Goal: Task Accomplishment & Management: Manage account settings

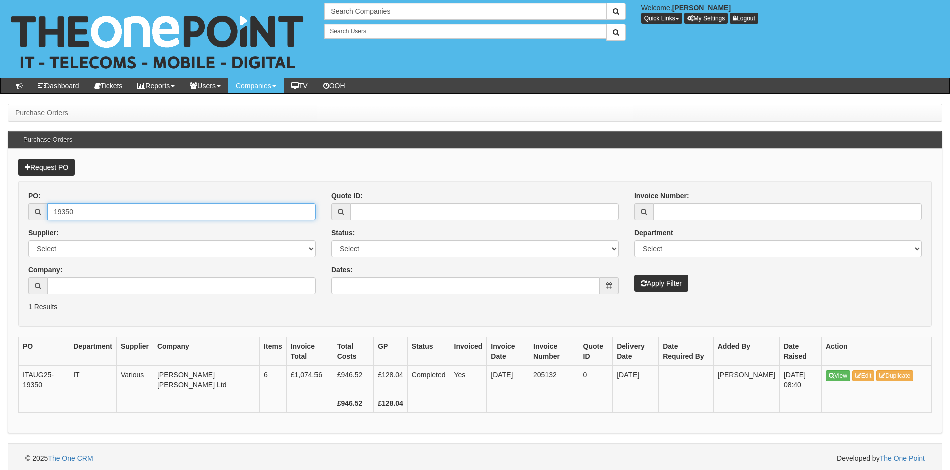
drag, startPoint x: 149, startPoint y: 217, endPoint x: 30, endPoint y: 217, distance: 119.1
click at [30, 217] on div "19350" at bounding box center [172, 211] width 288 height 17
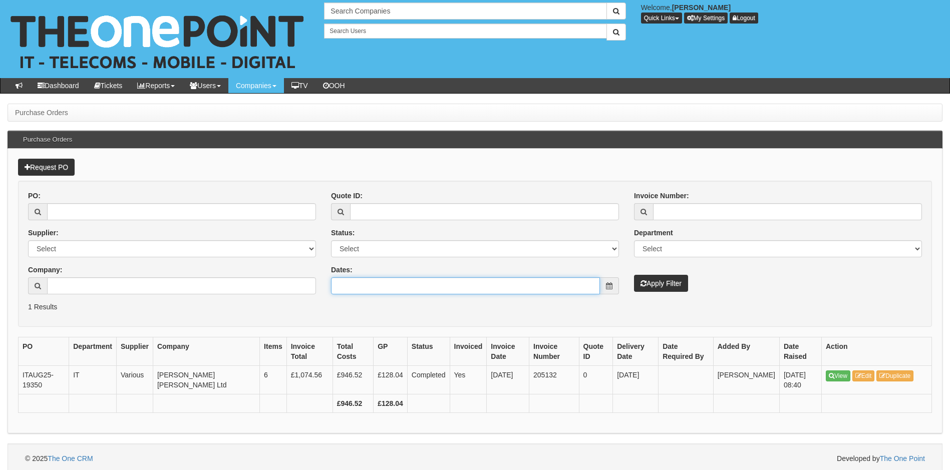
click at [416, 282] on input "Dates:" at bounding box center [465, 285] width 269 height 17
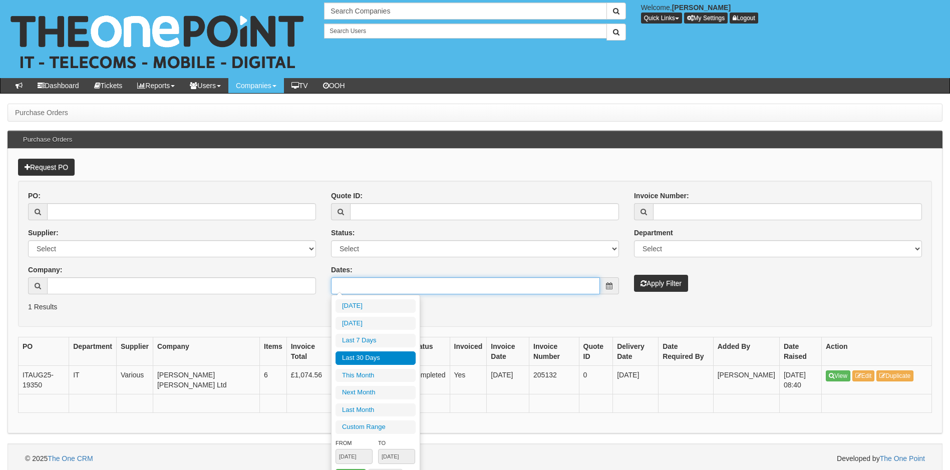
type input "2025-09-18"
type input "2025-09-13"
type input "2025-09-19"
type input "2025-08-21"
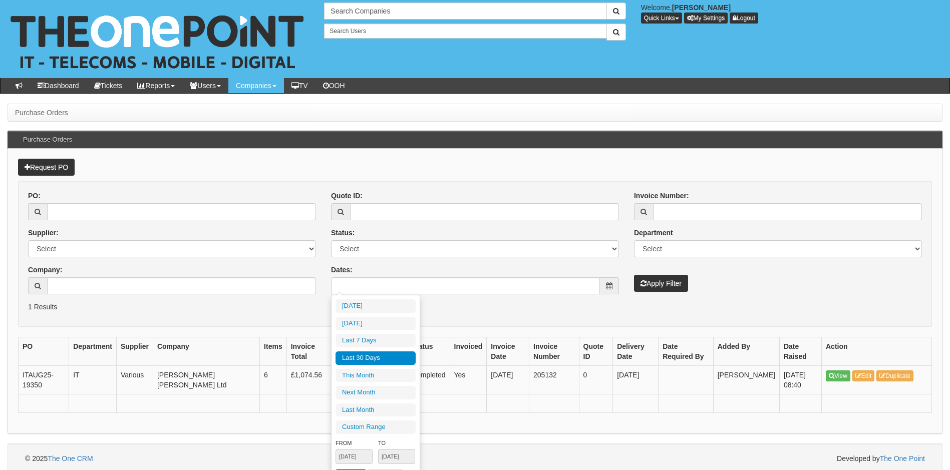
click at [377, 359] on li "Last 30 Days" at bounding box center [375, 358] width 80 height 14
type input "2025-08-21 - 2025-09-19"
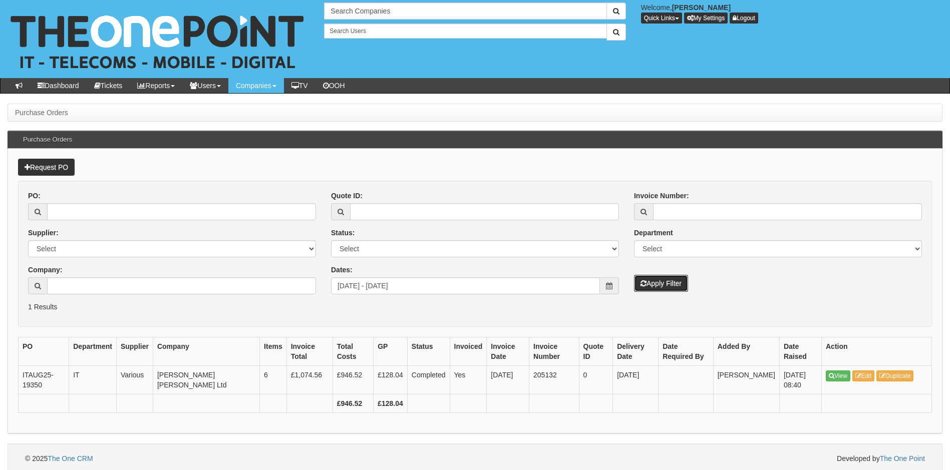
click at [654, 286] on button "Apply Filter" at bounding box center [661, 283] width 54 height 17
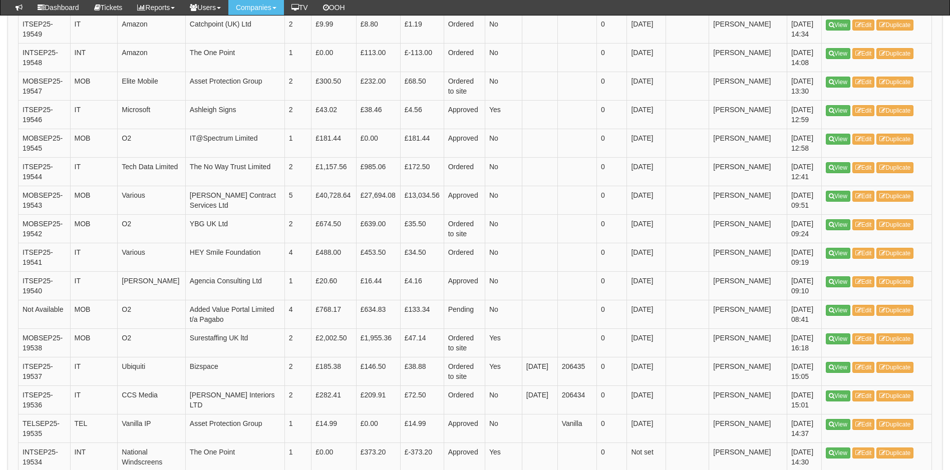
scroll to position [1226, 0]
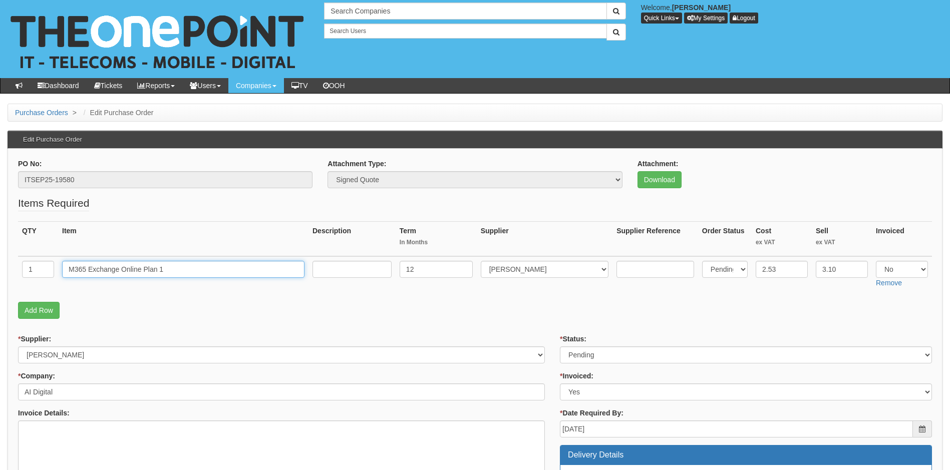
drag, startPoint x: 185, startPoint y: 268, endPoint x: 47, endPoint y: 277, distance: 139.0
click at [47, 277] on tr "1 M365 Exchange Online Plan 1 12 Select 123 REG.co.uk 1Password 3 4Gon AA Jones…" at bounding box center [474, 274] width 913 height 36
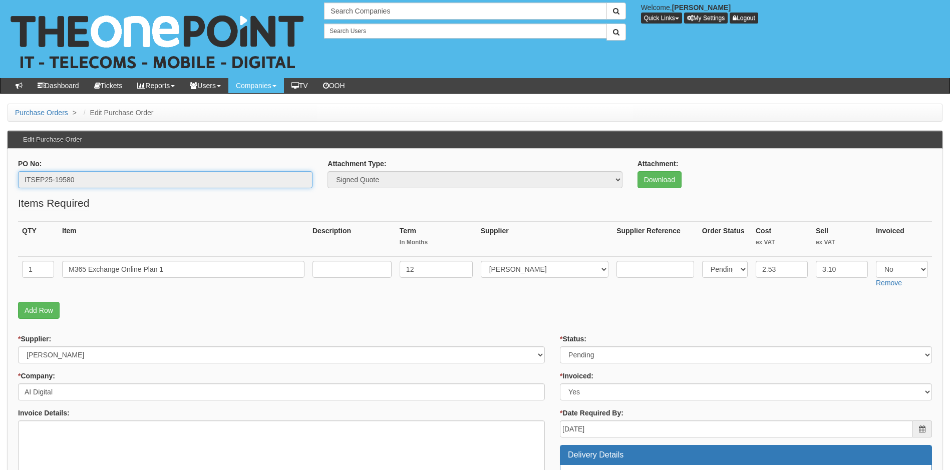
drag, startPoint x: 76, startPoint y: 177, endPoint x: -14, endPoint y: 178, distance: 89.6
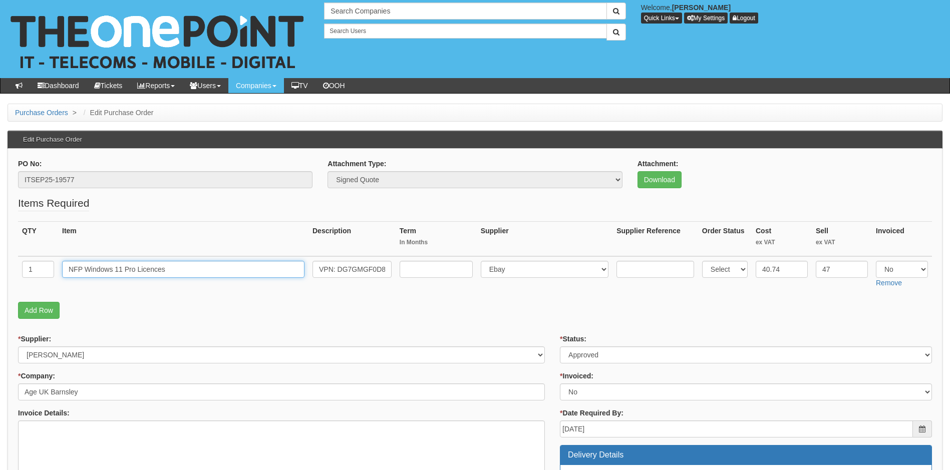
drag, startPoint x: 177, startPoint y: 268, endPoint x: 25, endPoint y: 295, distance: 155.0
click at [25, 295] on fieldset "Items Required QTY Item Description Term In Months Supplier Supplier Reference …" at bounding box center [474, 260] width 913 height 128
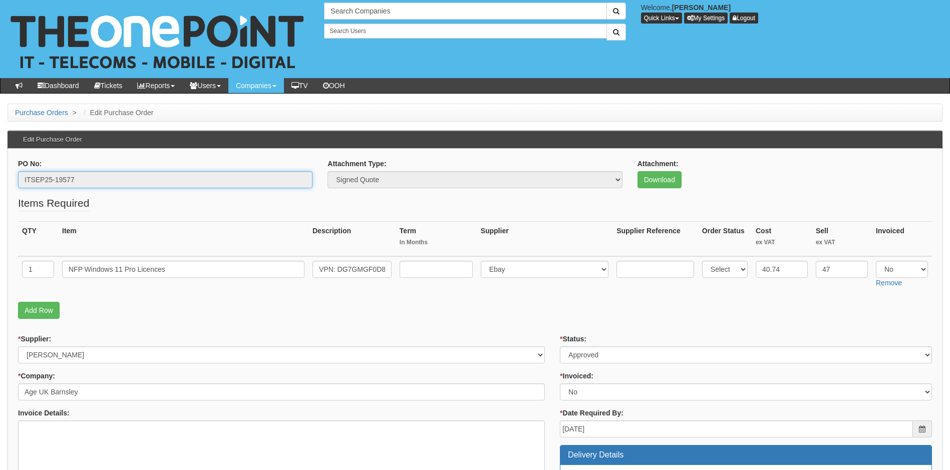
drag, startPoint x: 82, startPoint y: 175, endPoint x: 2, endPoint y: 189, distance: 81.7
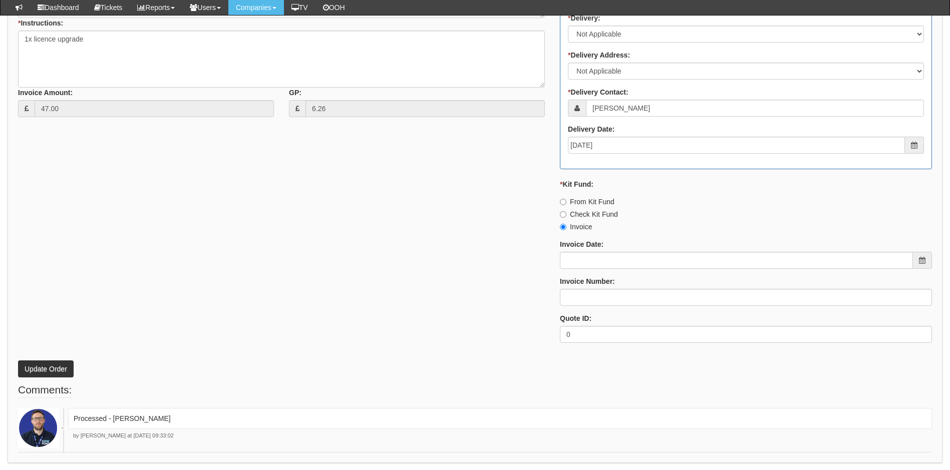
scroll to position [467, 0]
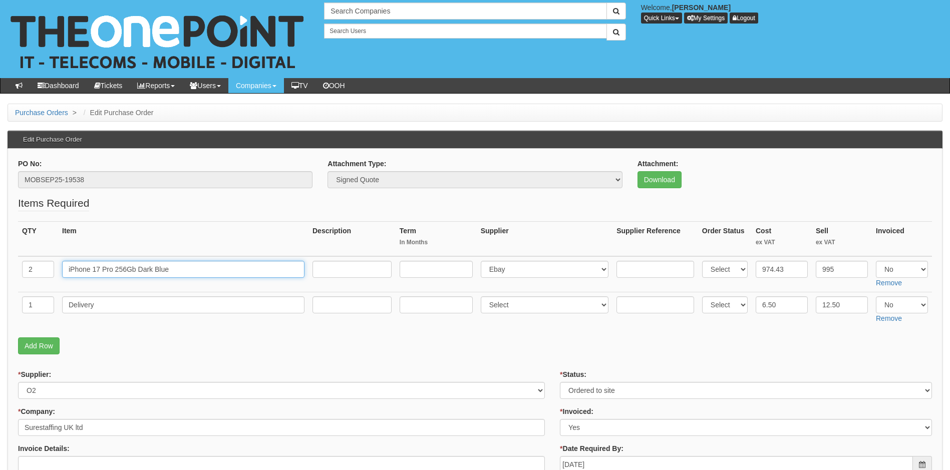
drag, startPoint x: 198, startPoint y: 261, endPoint x: -10, endPoint y: 261, distance: 208.2
click at [0, 261] on html "× Send Email × Add Appointment × Create Ticket × Create Proactive Activity × Ad…" at bounding box center [475, 477] width 950 height 954
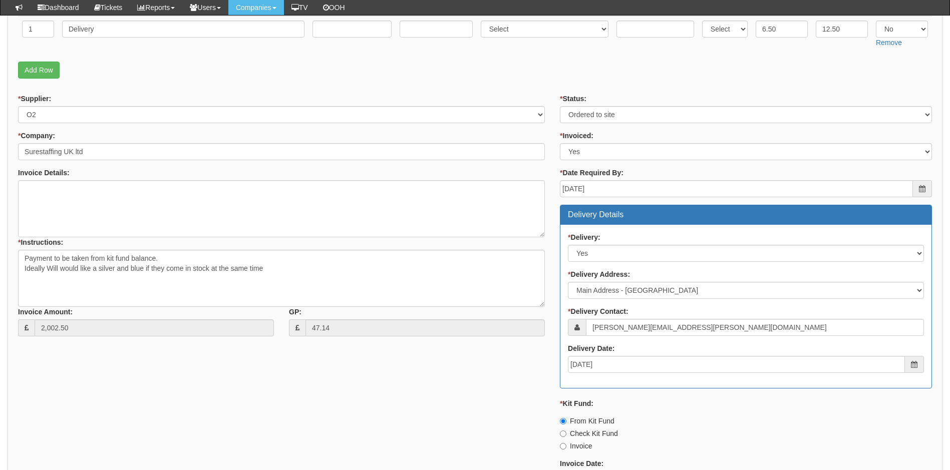
scroll to position [450, 0]
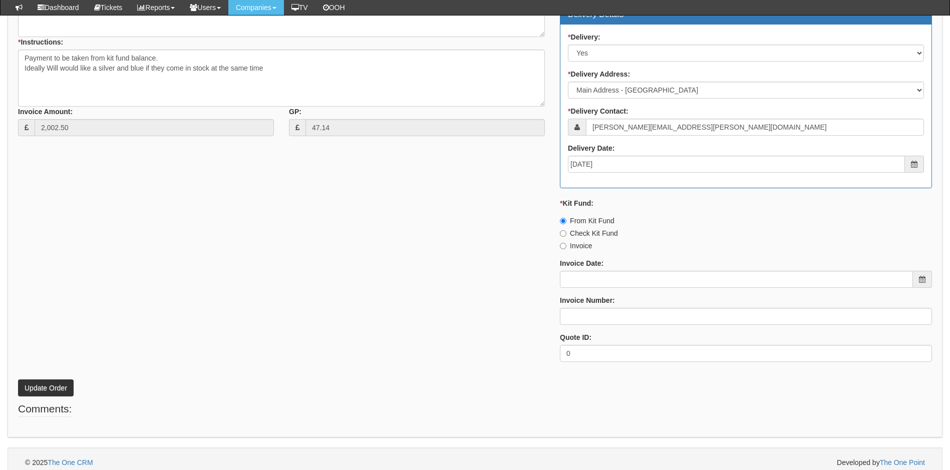
click at [594, 268] on label "Invoice Date:" at bounding box center [582, 263] width 44 height 10
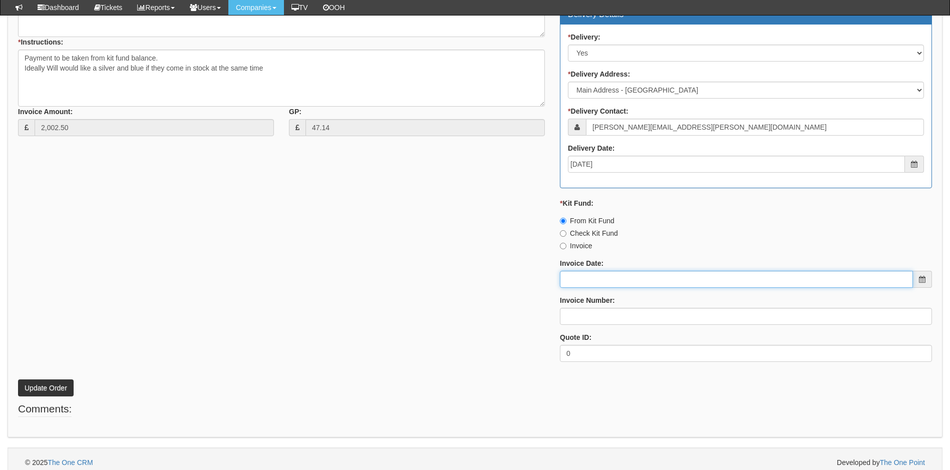
click at [594, 271] on input "Invoice Date:" at bounding box center [736, 279] width 353 height 17
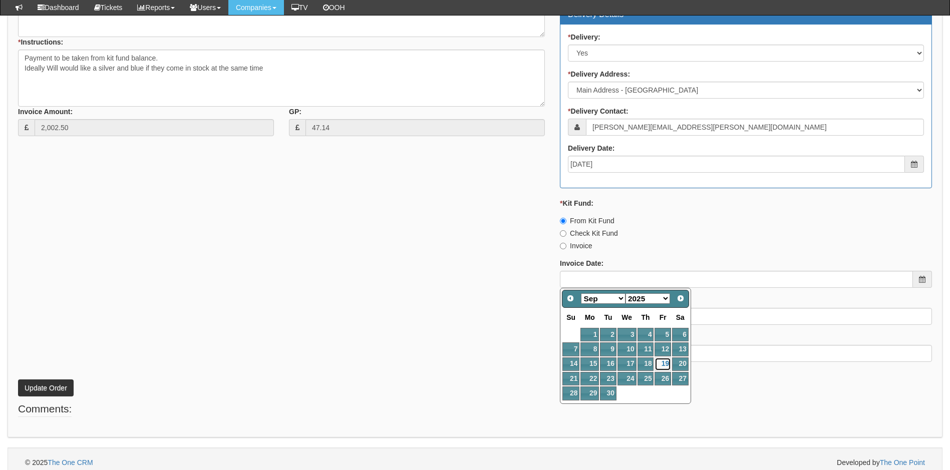
click at [657, 362] on link "19" at bounding box center [662, 364] width 16 height 14
type input "[DATE]"
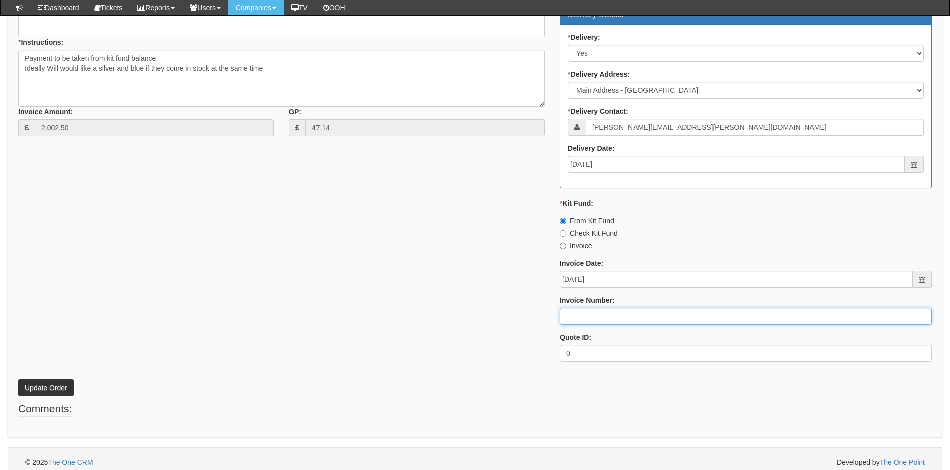
click at [612, 318] on input "Invoice Number:" at bounding box center [746, 316] width 372 height 17
type input "206449"
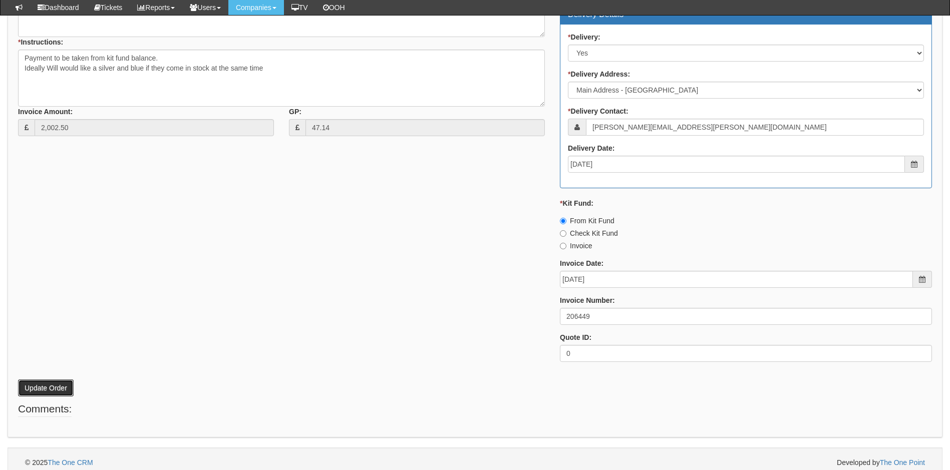
click at [58, 386] on button "Update Order" at bounding box center [46, 387] width 56 height 17
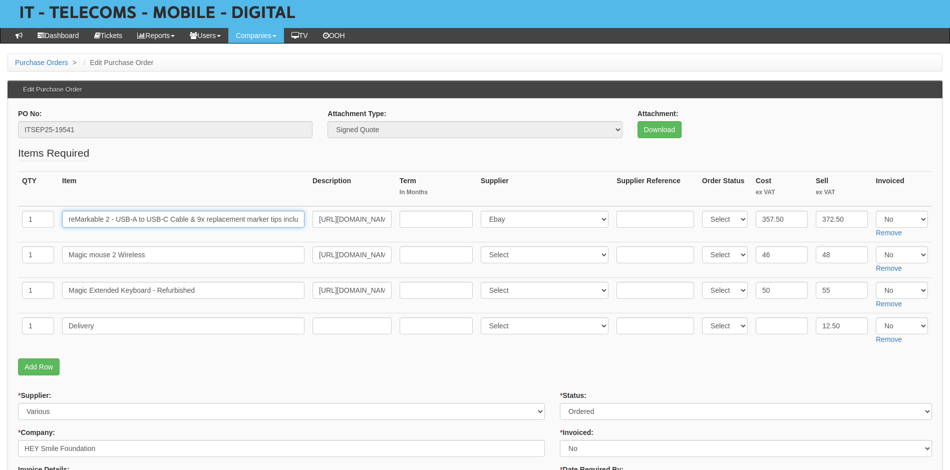
scroll to position [0, 14]
drag, startPoint x: 67, startPoint y: 217, endPoint x: 354, endPoint y: 223, distance: 287.4
click at [354, 223] on tr "1 reMarkable 2 - USB-A to USB-C Cable & 9x replacement marker tips included [UR…" at bounding box center [474, 224] width 913 height 36
drag, startPoint x: 157, startPoint y: 256, endPoint x: 38, endPoint y: 266, distance: 119.1
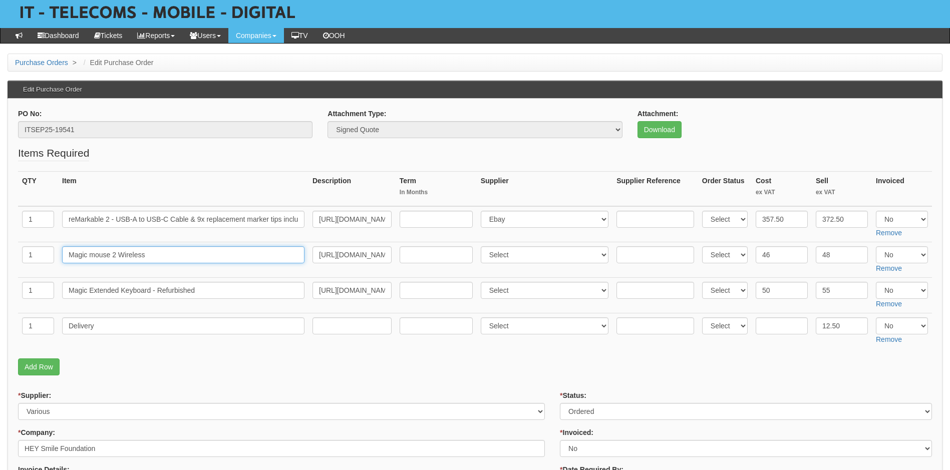
click at [38, 266] on tr "1 Magic mouse 2 Wireless https://www.backmarket.co.uk/en-gb/p/magic-mouse-2/1bd…" at bounding box center [474, 260] width 913 height 36
drag, startPoint x: 207, startPoint y: 289, endPoint x: 48, endPoint y: 300, distance: 159.1
click at [48, 300] on tr "1 Magic Extended Keyboard - Refurbished https://macfinder.co.uk/product/refurbi…" at bounding box center [474, 296] width 913 height 36
drag, startPoint x: 106, startPoint y: 326, endPoint x: 40, endPoint y: 334, distance: 67.1
click at [40, 334] on tr "1 Delivery Select 123 REG.co.uk 1Password 3 4Gon AA Jones Electric Ltd Abzorb A…" at bounding box center [474, 331] width 913 height 36
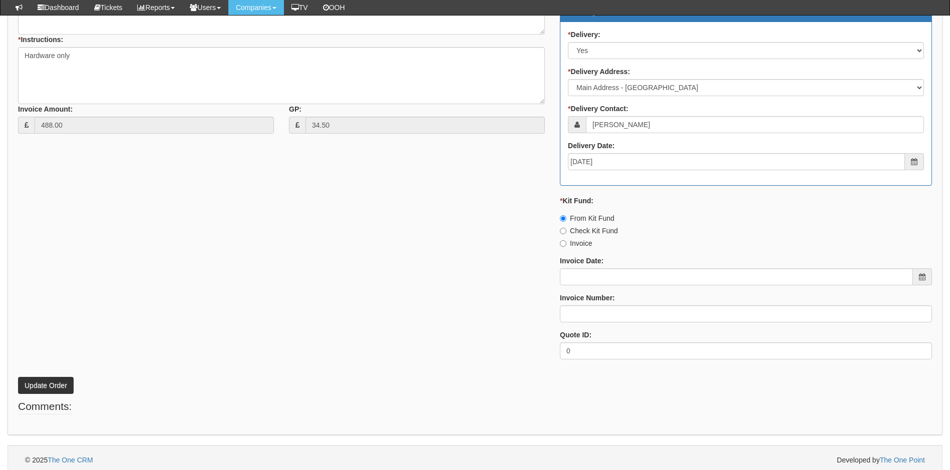
scroll to position [529, 0]
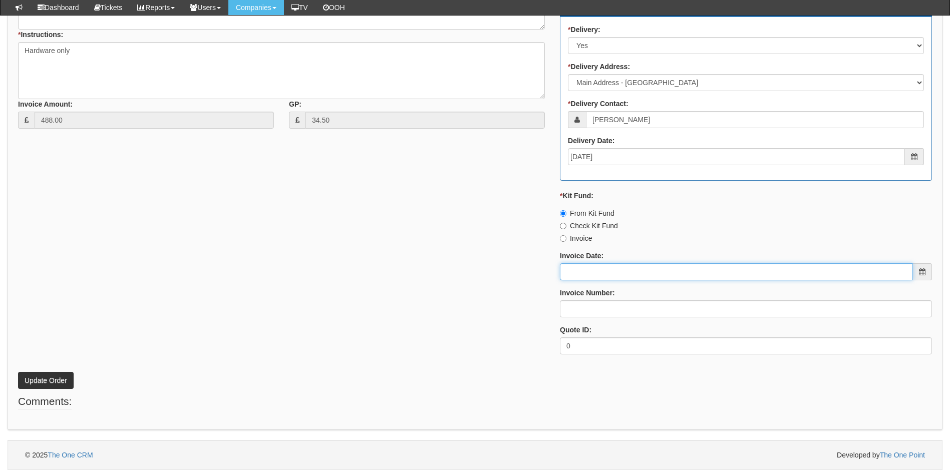
click at [583, 277] on input "Invoice Date:" at bounding box center [736, 271] width 353 height 17
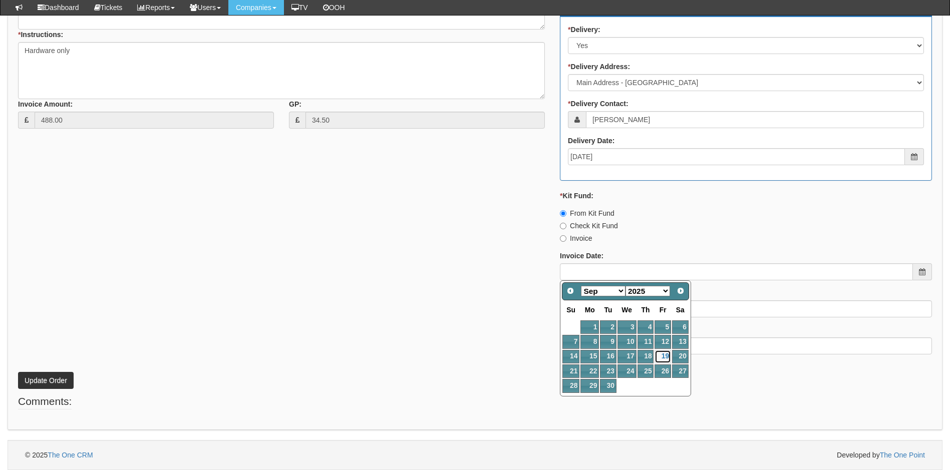
click at [661, 353] on link "19" at bounding box center [662, 357] width 16 height 14
type input "[DATE]"
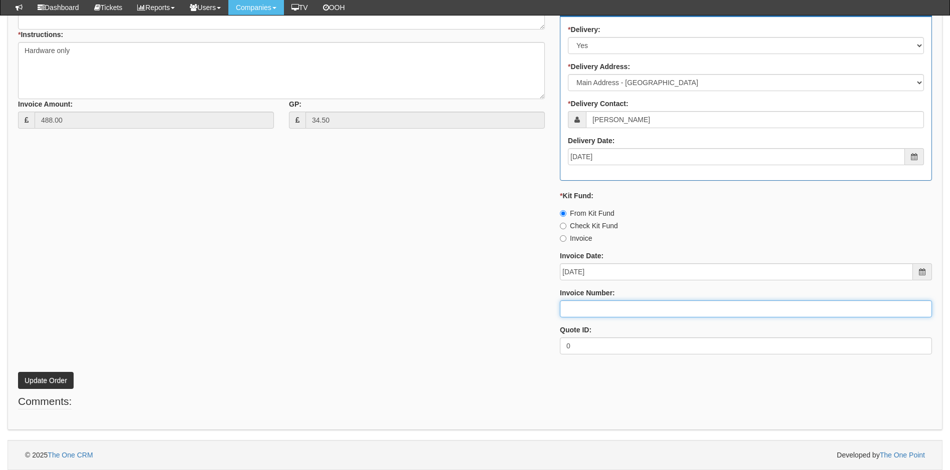
click at [630, 308] on input "Invoice Number:" at bounding box center [746, 308] width 372 height 17
type input "206450"
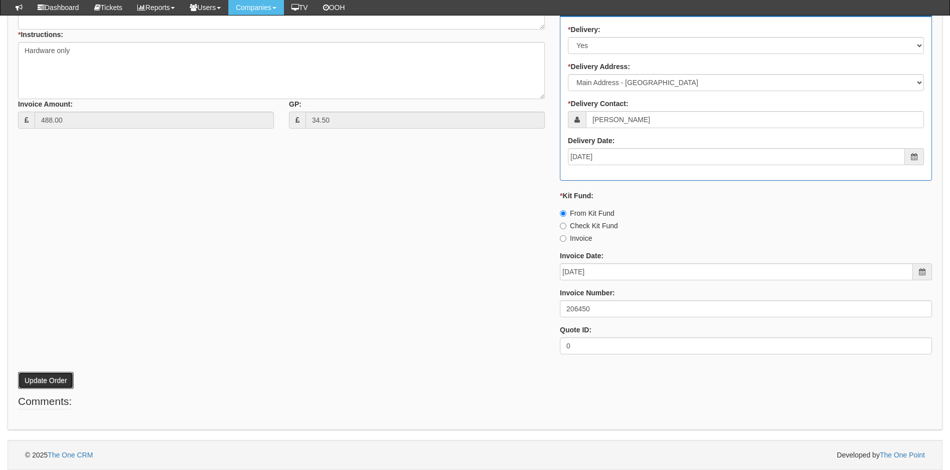
click at [50, 376] on button "Update Order" at bounding box center [46, 380] width 56 height 17
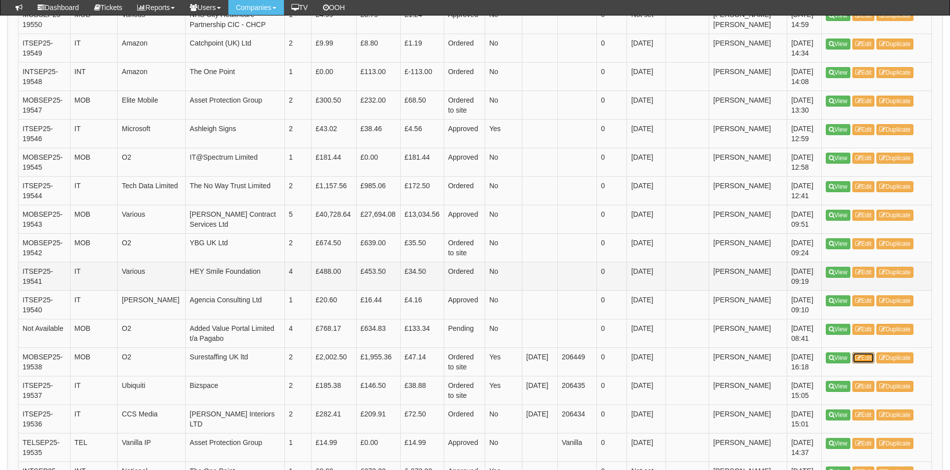
scroll to position [1196, 0]
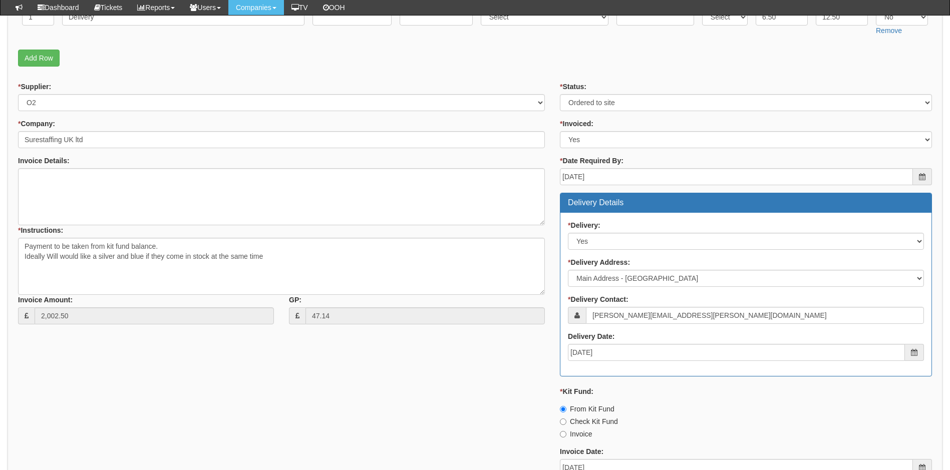
scroll to position [400, 0]
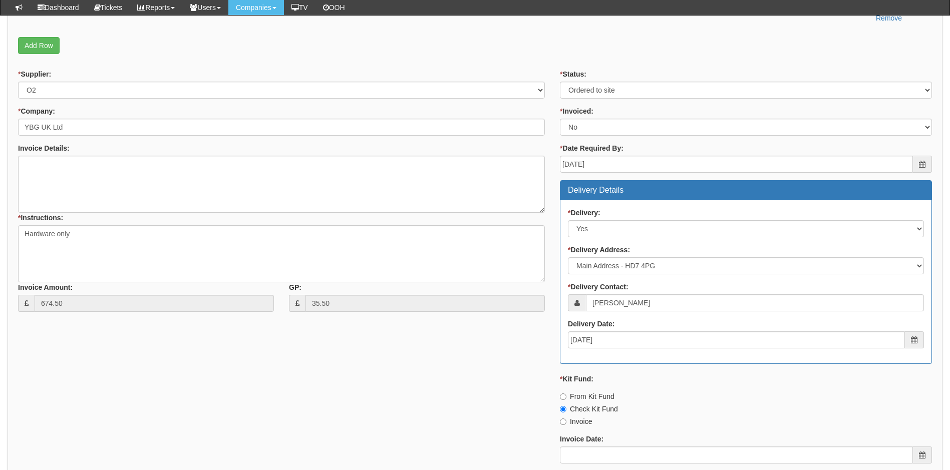
scroll to position [300, 0]
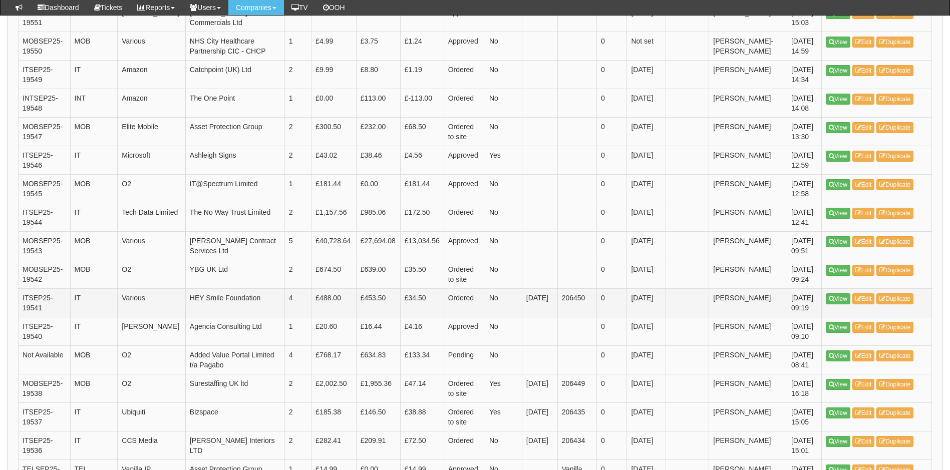
scroll to position [1167, 0]
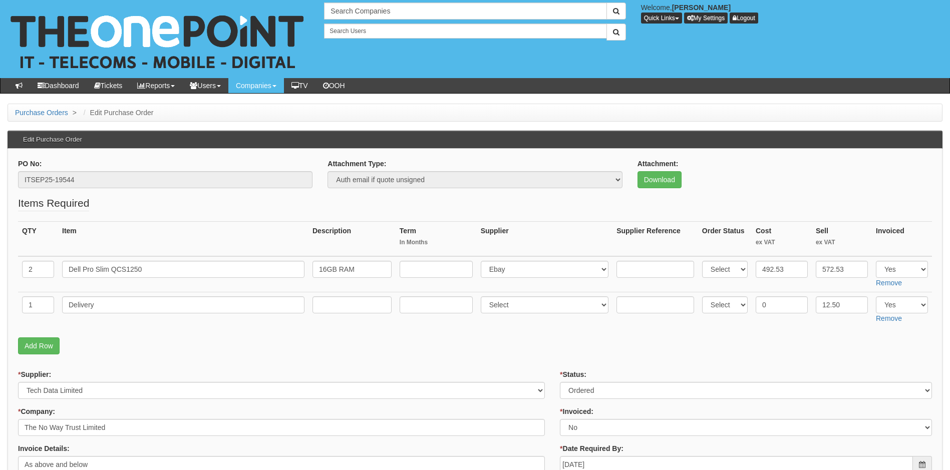
scroll to position [50, 0]
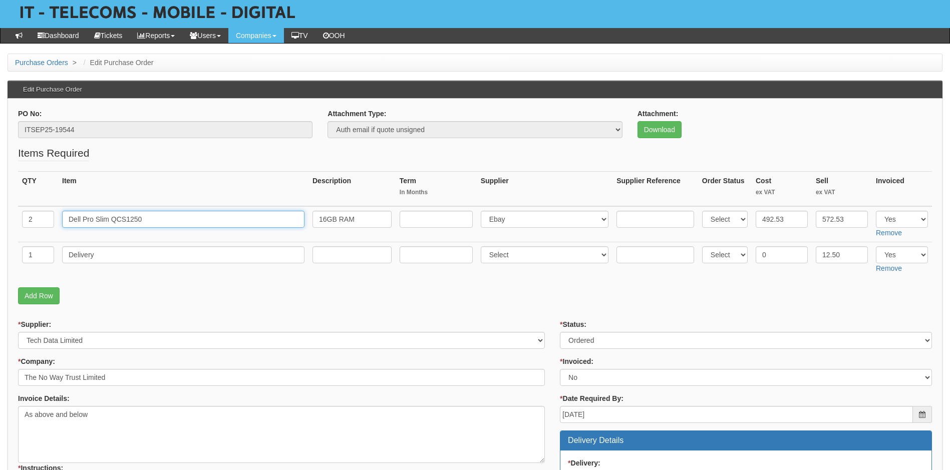
drag, startPoint x: 146, startPoint y: 218, endPoint x: -2, endPoint y: 246, distance: 150.3
click at [0, 246] on html "× Send Email × Add Appointment × Create Ticket × Create Proactive Activity × Ad…" at bounding box center [475, 465] width 950 height 1031
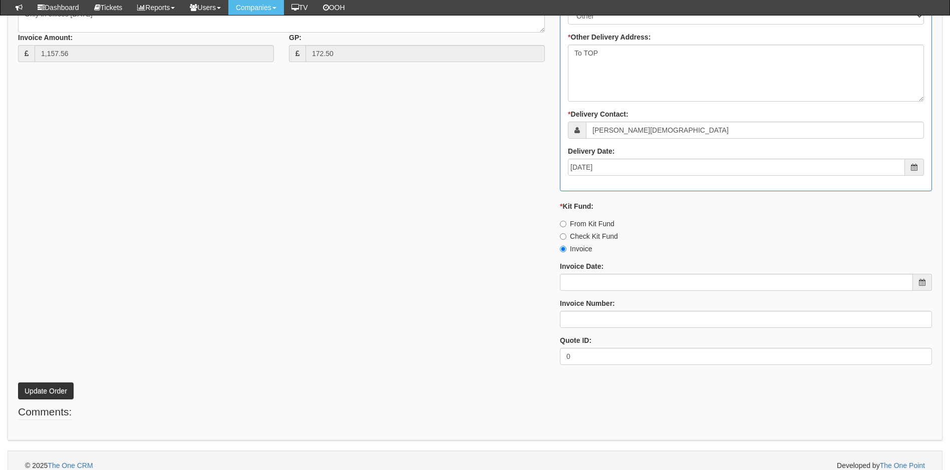
scroll to position [535, 0]
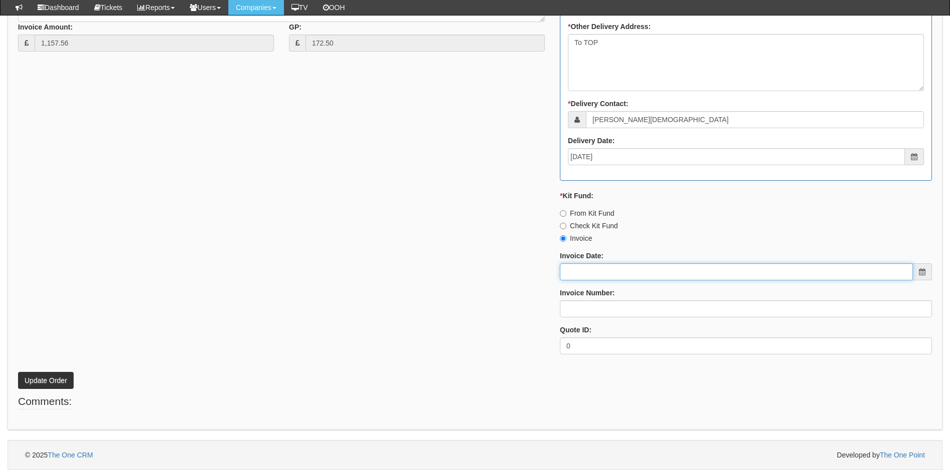
click at [641, 267] on input "Invoice Date:" at bounding box center [736, 271] width 353 height 17
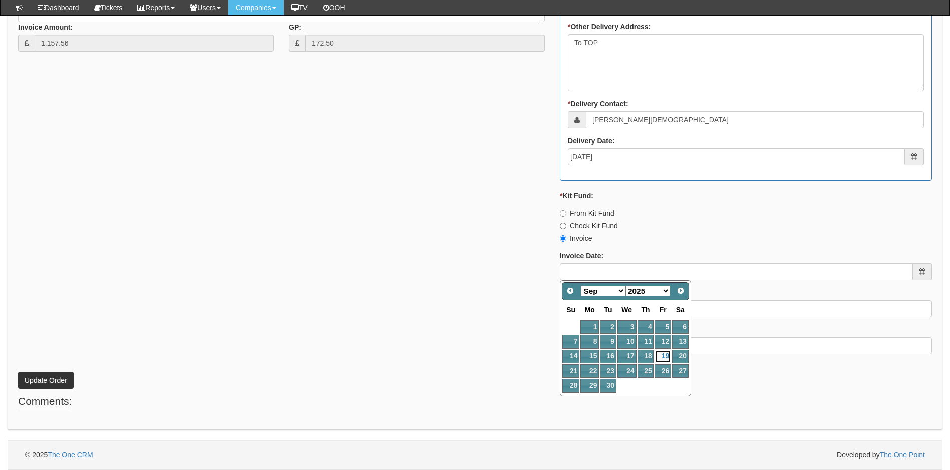
click at [664, 355] on link "19" at bounding box center [662, 357] width 16 height 14
type input "2025-09-19"
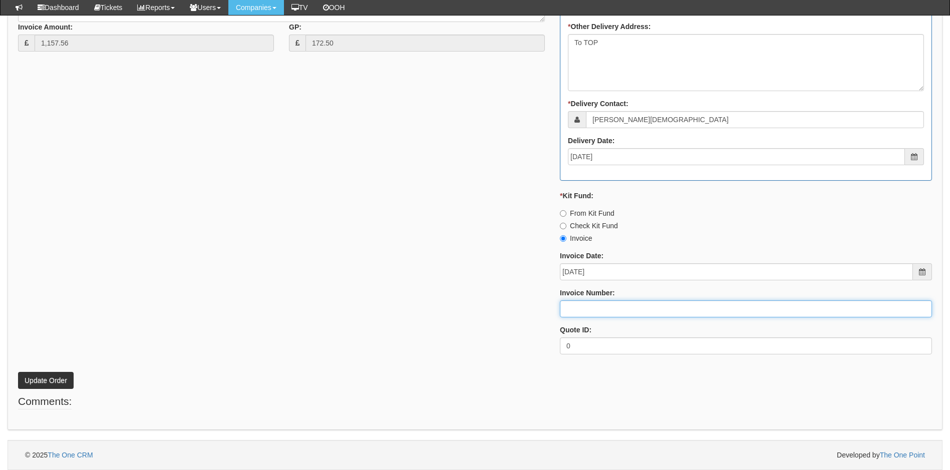
click at [643, 308] on input "Invoice Number:" at bounding box center [746, 308] width 372 height 17
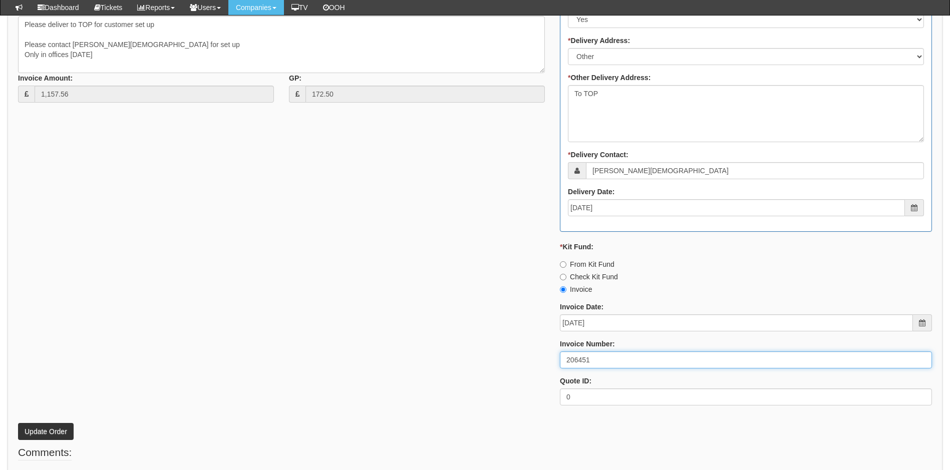
scroll to position [485, 0]
type input "206451"
click at [44, 431] on button "Update Order" at bounding box center [46, 430] width 56 height 17
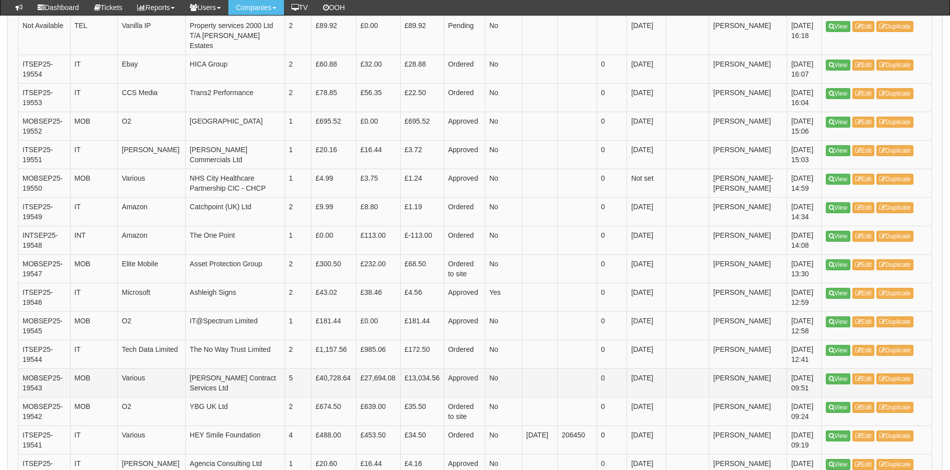
scroll to position [1037, 0]
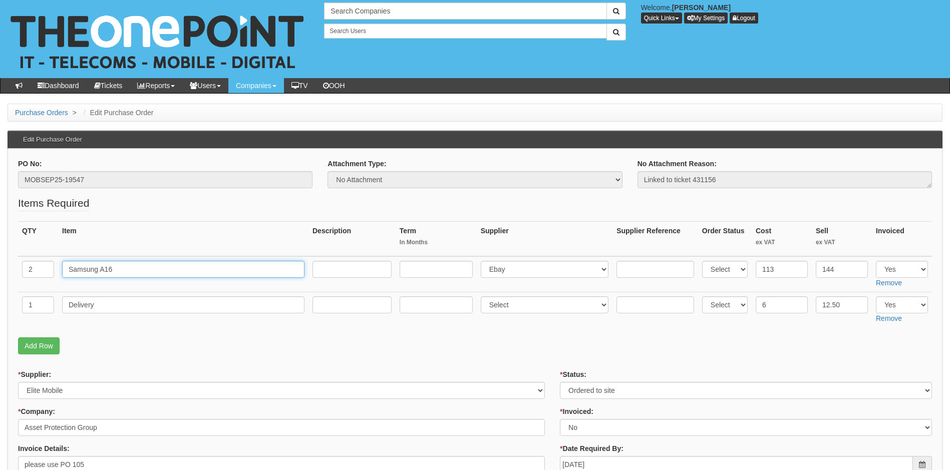
drag, startPoint x: 120, startPoint y: 268, endPoint x: 40, endPoint y: 261, distance: 80.8
click at [40, 261] on tr "2 Samsung A16 Select 123 REG.co.uk 1Password 3 4Gon AA Jones Electric Ltd Abzor…" at bounding box center [474, 274] width 913 height 36
click at [40, 261] on input "2" at bounding box center [38, 269] width 32 height 17
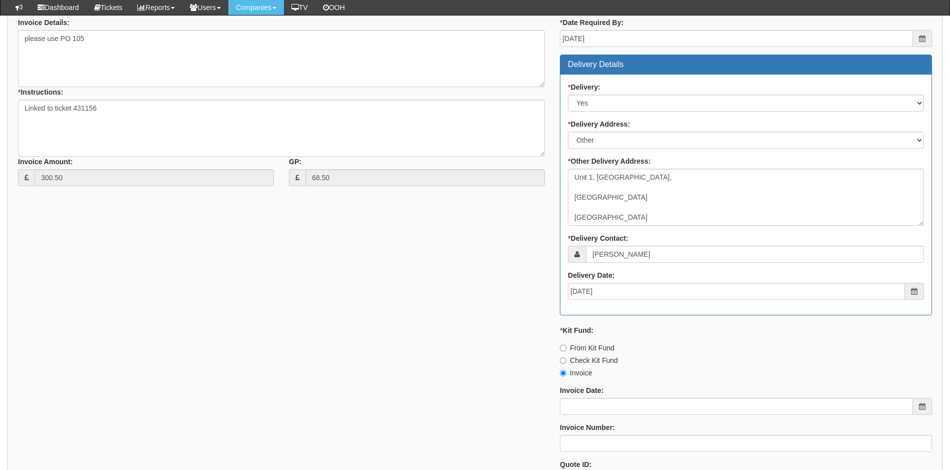
scroll to position [501, 0]
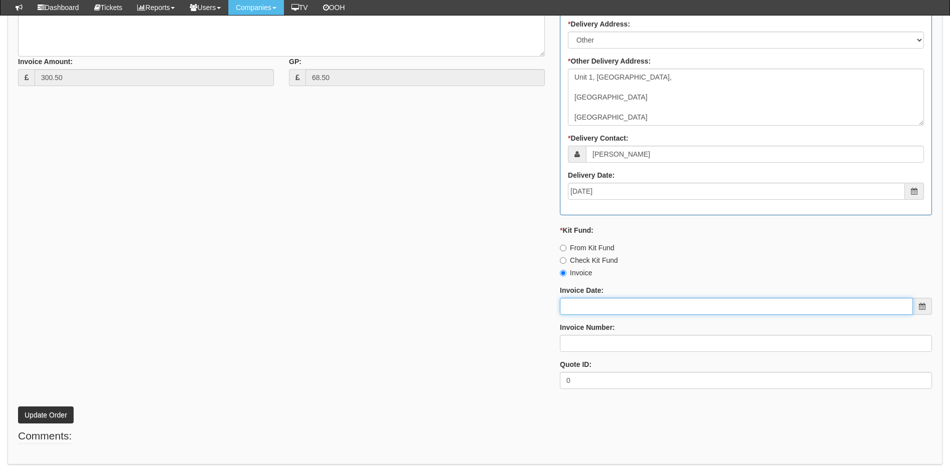
click at [600, 304] on input "Invoice Date:" at bounding box center [736, 306] width 353 height 17
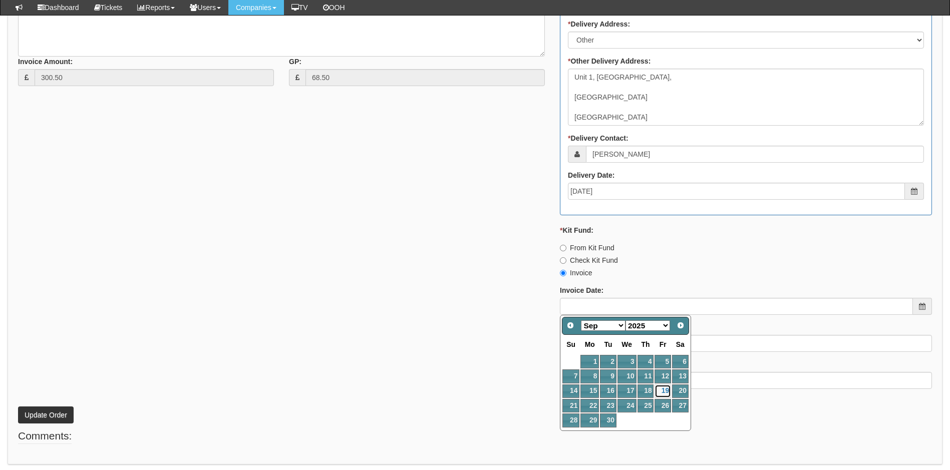
click at [660, 389] on link "19" at bounding box center [662, 391] width 16 height 14
type input "[DATE]"
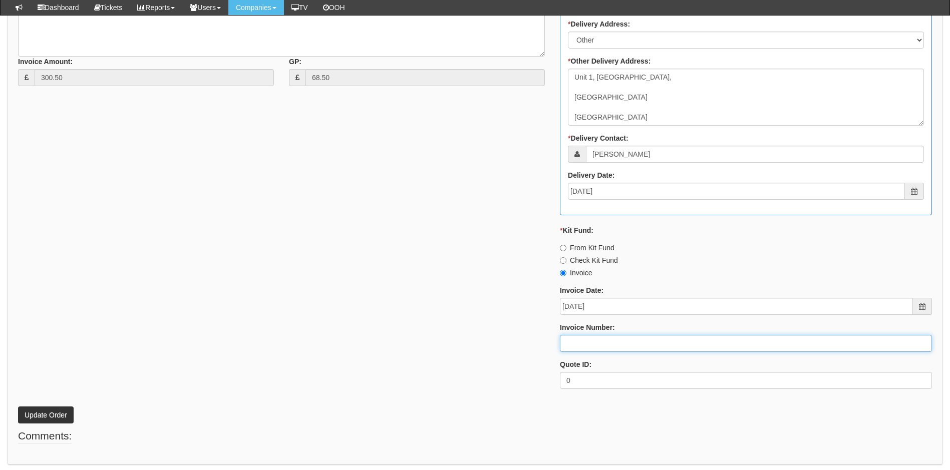
click at [620, 340] on input "Invoice Number:" at bounding box center [746, 343] width 372 height 17
type input "206452"
click at [59, 413] on button "Update Order" at bounding box center [46, 414] width 56 height 17
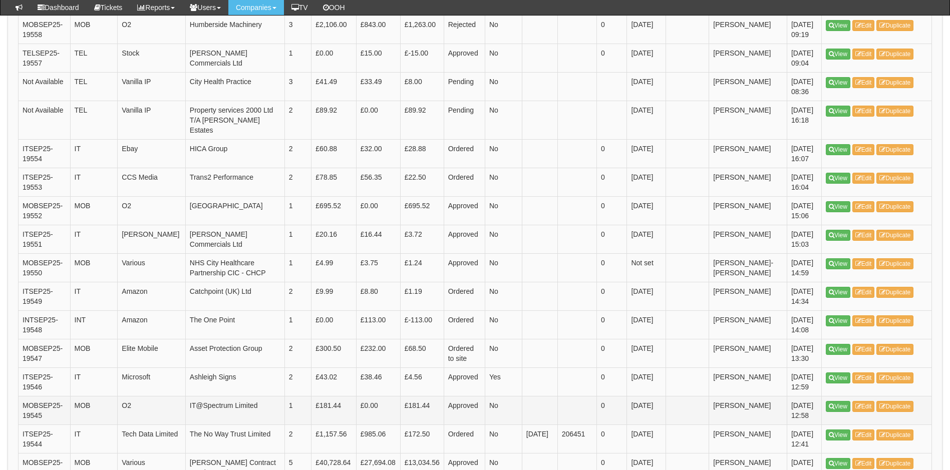
scroll to position [958, 0]
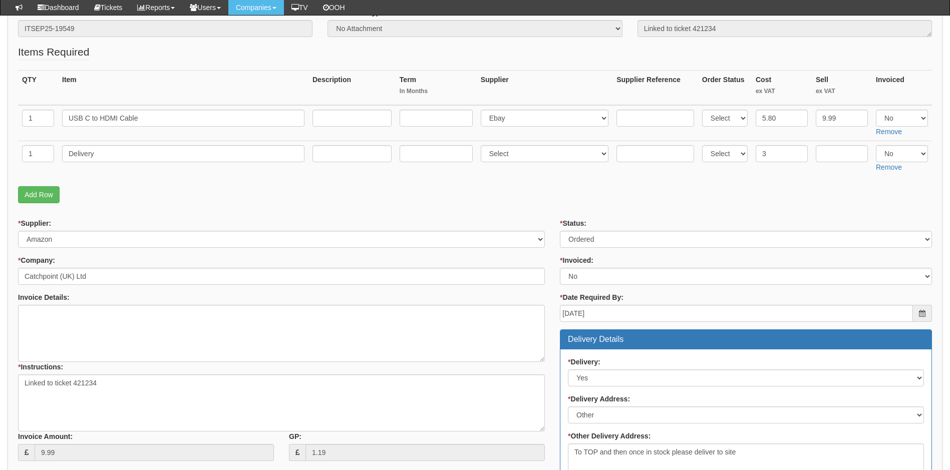
scroll to position [100, 0]
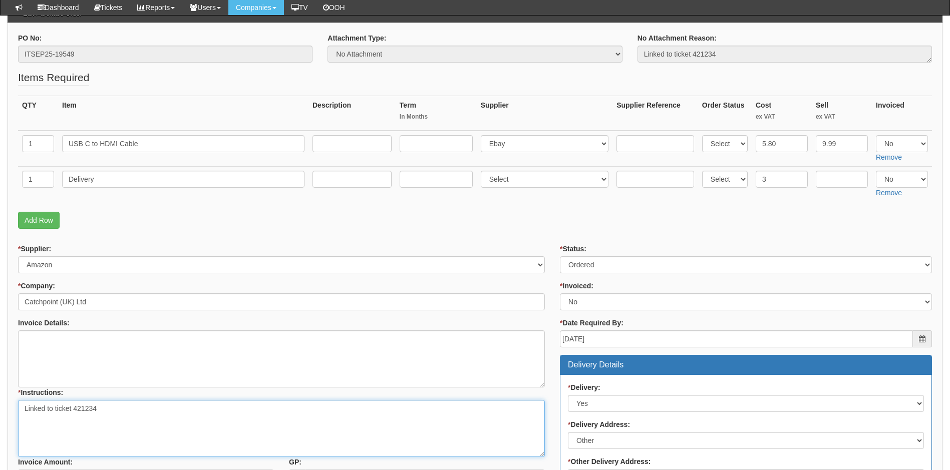
drag, startPoint x: 74, startPoint y: 408, endPoint x: 97, endPoint y: 412, distance: 22.9
click at [97, 412] on textarea "Linked to ticket 421234" at bounding box center [281, 428] width 527 height 57
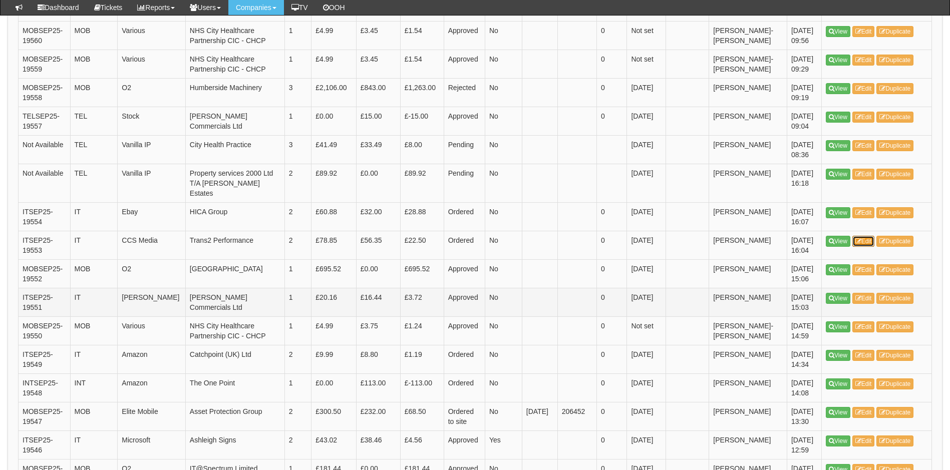
scroll to position [878, 0]
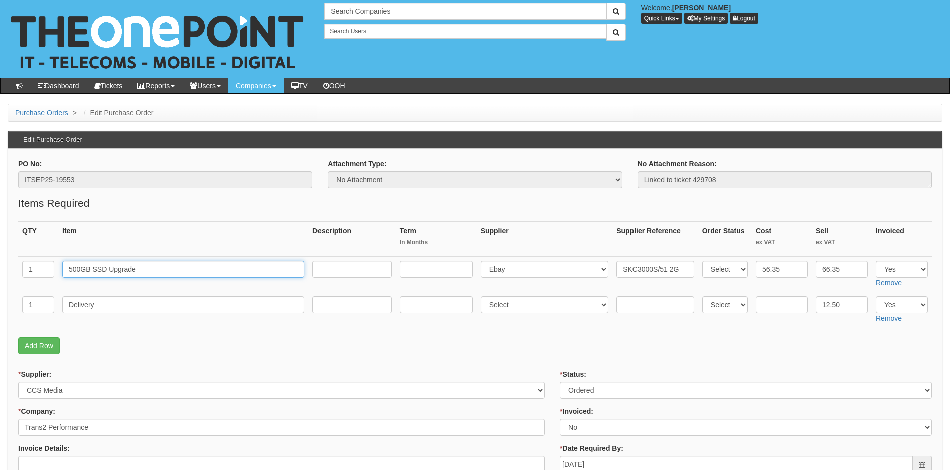
drag, startPoint x: 148, startPoint y: 272, endPoint x: -42, endPoint y: 264, distance: 190.4
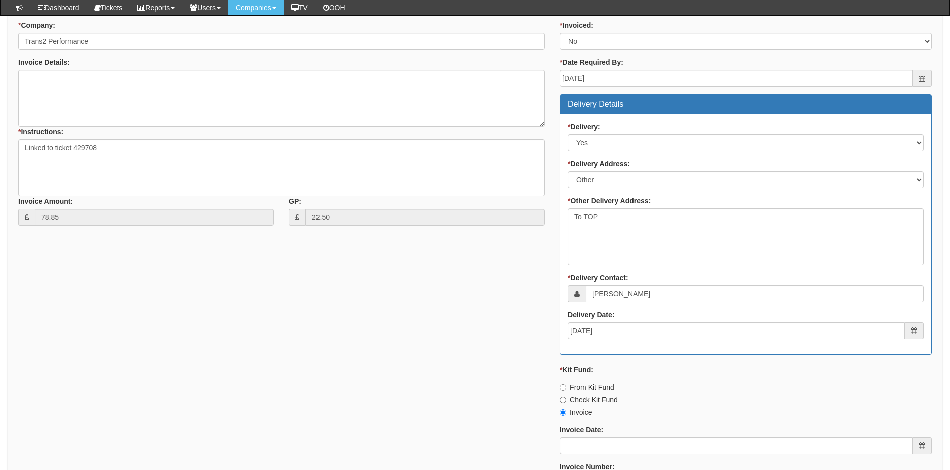
scroll to position [501, 0]
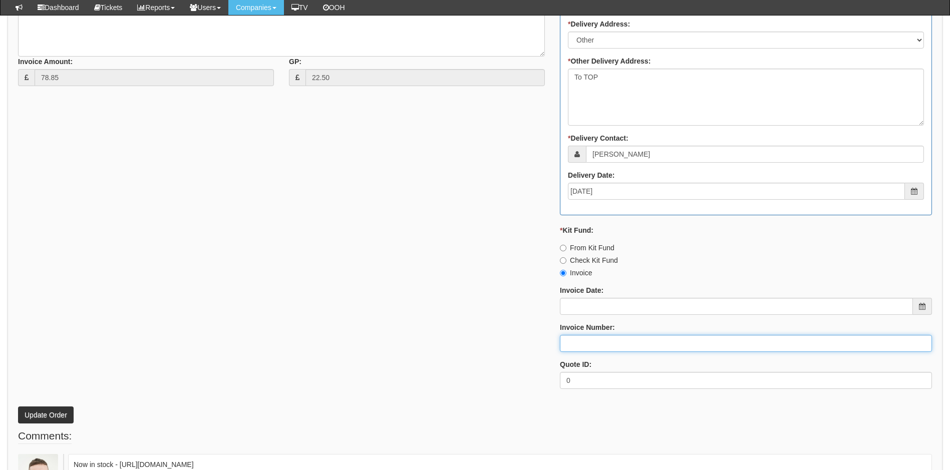
click at [618, 340] on input "Invoice Number:" at bounding box center [746, 343] width 372 height 17
type input "206453"
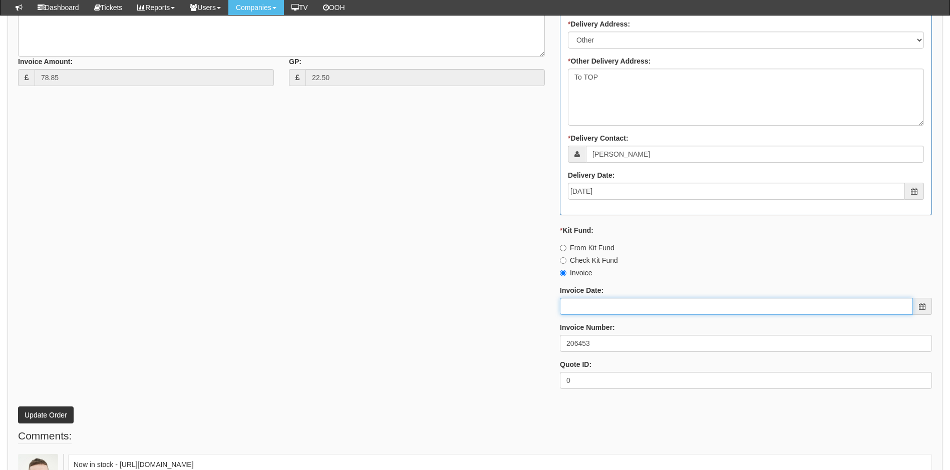
click at [611, 307] on input "Invoice Date:" at bounding box center [736, 306] width 353 height 17
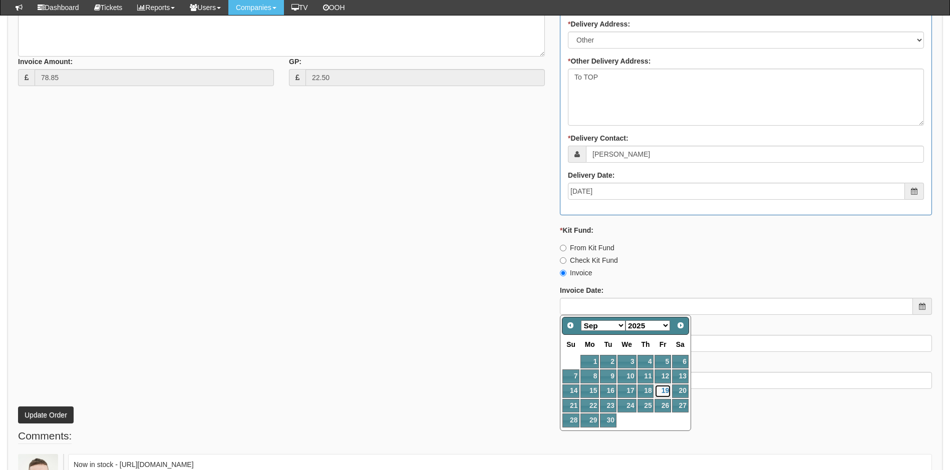
click at [666, 390] on link "19" at bounding box center [662, 391] width 16 height 14
type input "[DATE]"
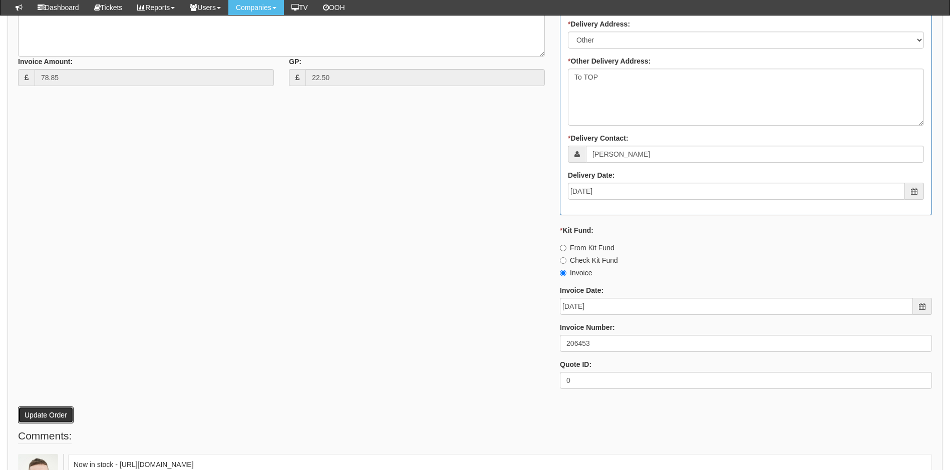
click at [45, 414] on button "Update Order" at bounding box center [46, 414] width 56 height 17
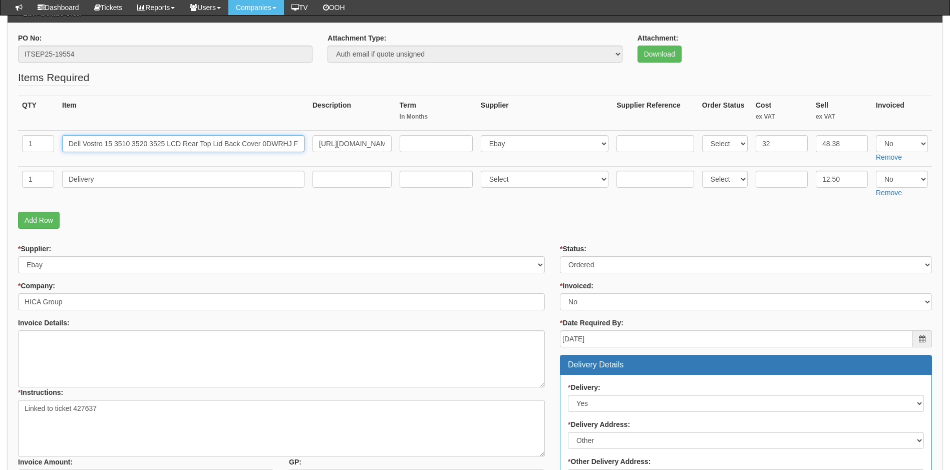
scroll to position [0, 16]
drag, startPoint x: 66, startPoint y: 140, endPoint x: 372, endPoint y: 178, distance: 308.6
click at [372, 178] on tbody "1 Dell Vostro 15 3510 3520 3525 LCD Rear Top Lid Back Cover 0DWRHJ Frame https:…" at bounding box center [474, 166] width 913 height 71
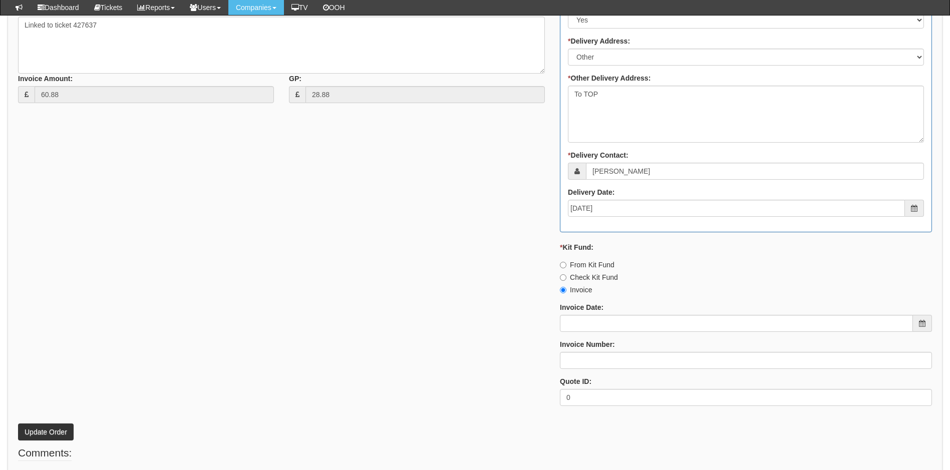
scroll to position [501, 0]
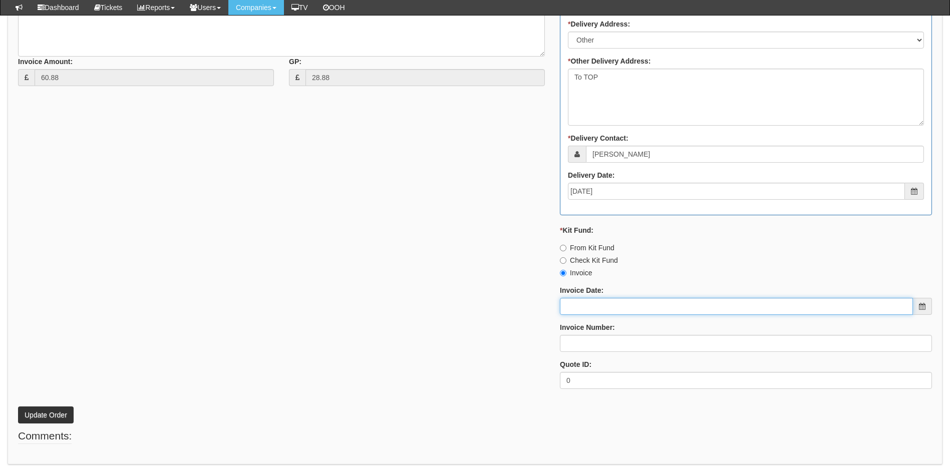
click at [634, 306] on input "Invoice Date:" at bounding box center [736, 306] width 353 height 17
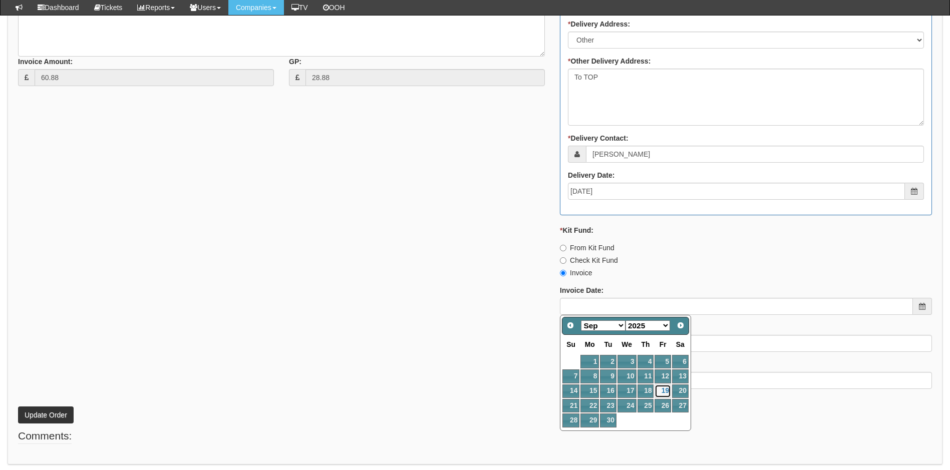
click at [664, 387] on link "19" at bounding box center [662, 391] width 16 height 14
type input "[DATE]"
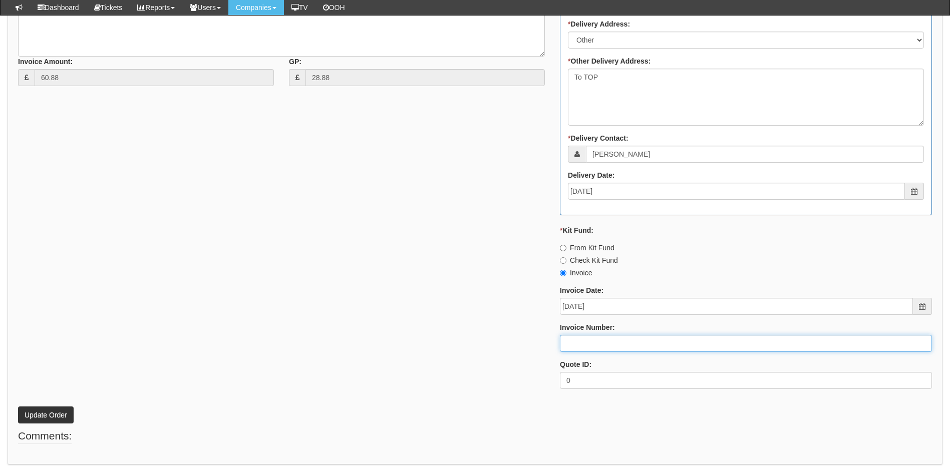
click at [599, 346] on input "Invoice Number:" at bounding box center [746, 343] width 372 height 17
type input "206454"
click at [56, 416] on button "Update Order" at bounding box center [46, 414] width 56 height 17
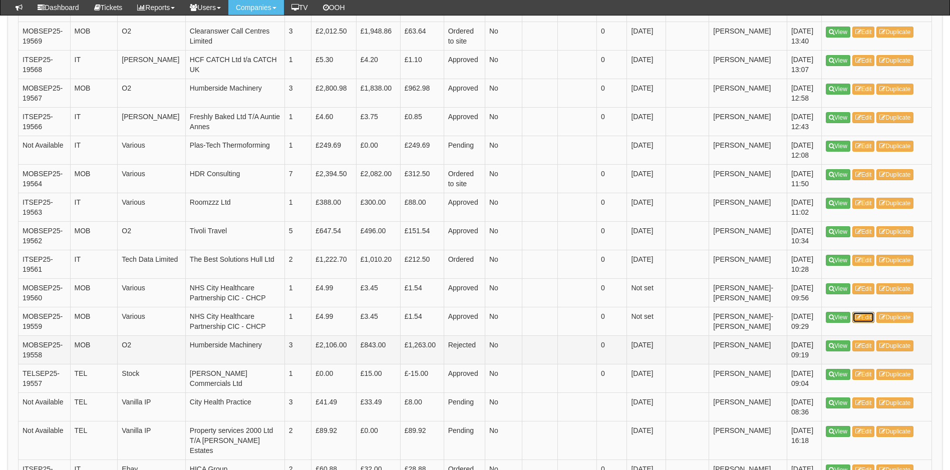
scroll to position [698, 0]
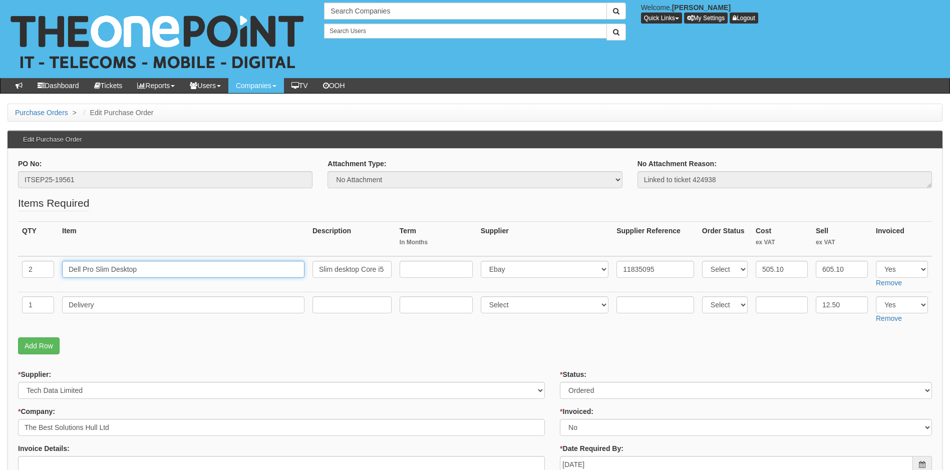
drag, startPoint x: 200, startPoint y: 268, endPoint x: 49, endPoint y: 270, distance: 151.2
click at [49, 270] on tr "2 Dell Pro Slim Desktop Slim desktop Core i5 i5-14500 / up to 5 GHz RAM 16 GB S…" at bounding box center [474, 274] width 913 height 36
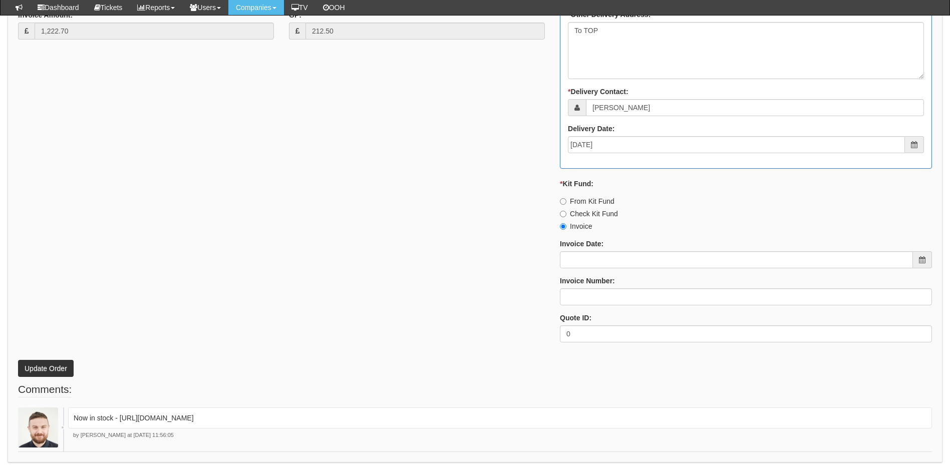
scroll to position [530, 0]
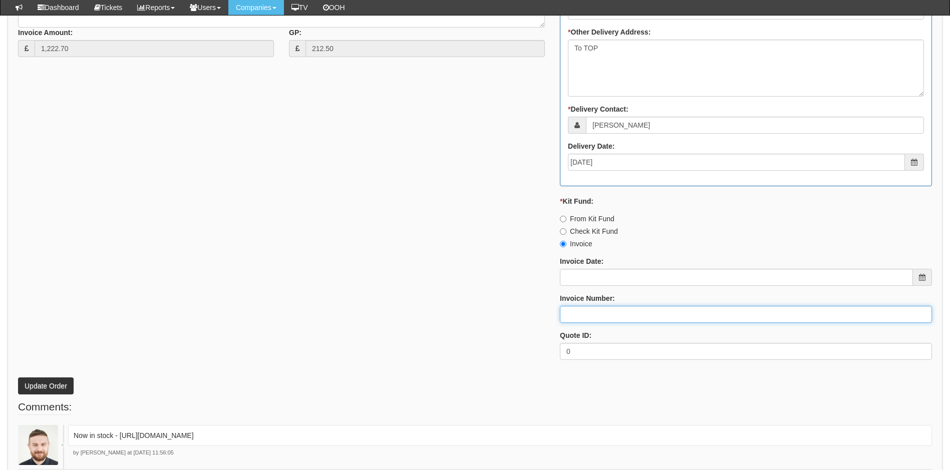
click at [598, 316] on input "Invoice Number:" at bounding box center [746, 314] width 372 height 17
type input "206455"
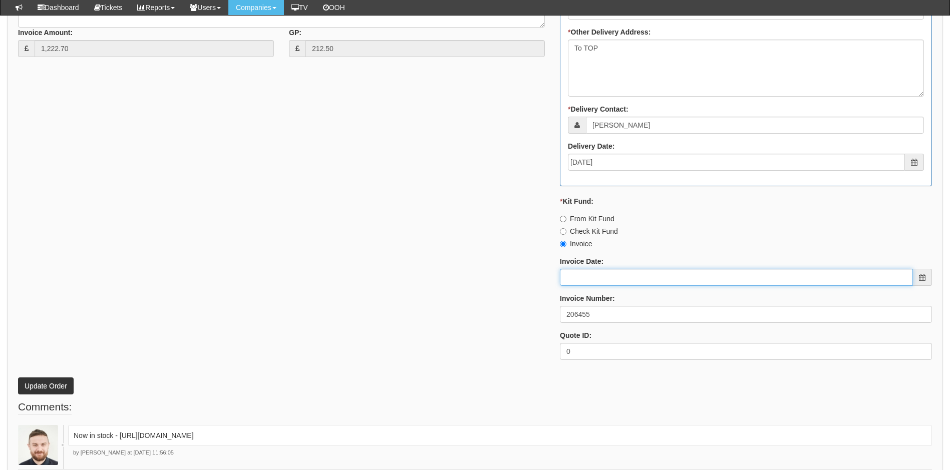
click at [604, 275] on input "Invoice Date:" at bounding box center [736, 277] width 353 height 17
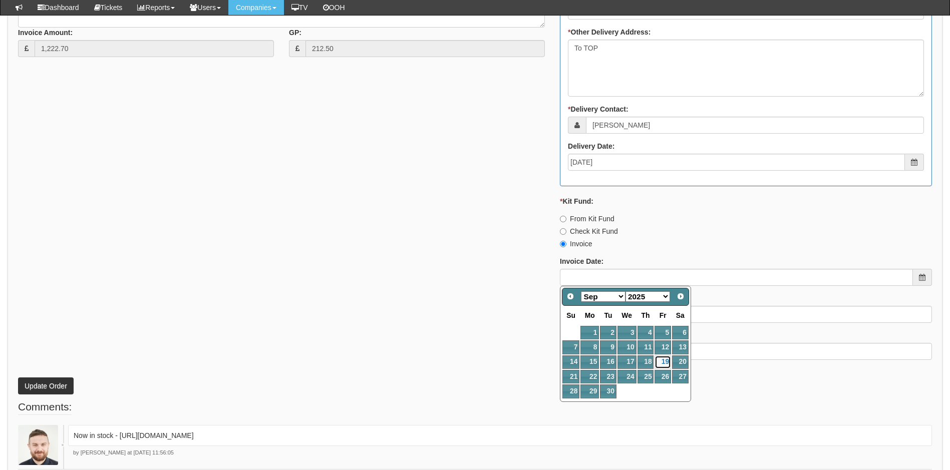
click at [663, 359] on link "19" at bounding box center [662, 362] width 16 height 14
type input "[DATE]"
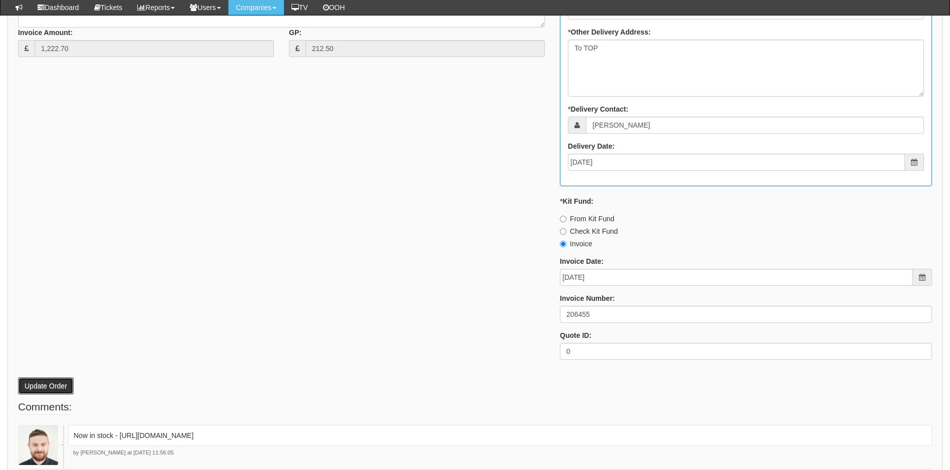
click at [55, 391] on button "Update Order" at bounding box center [46, 385] width 56 height 17
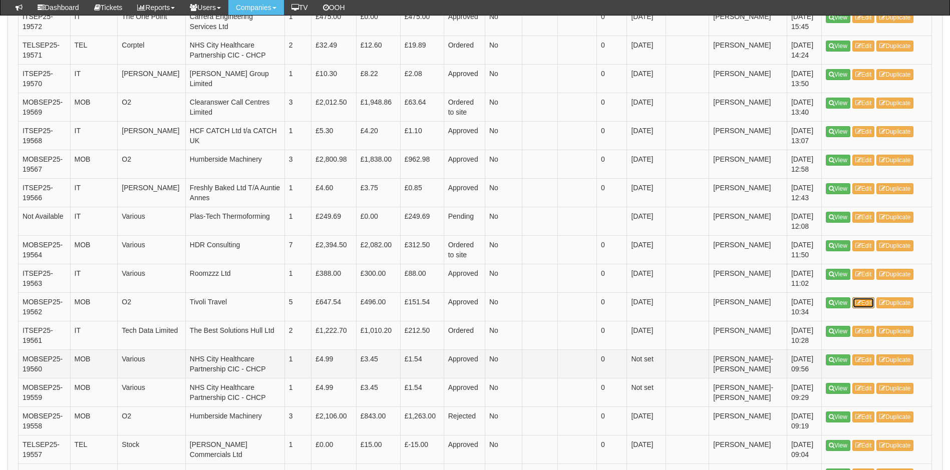
scroll to position [619, 0]
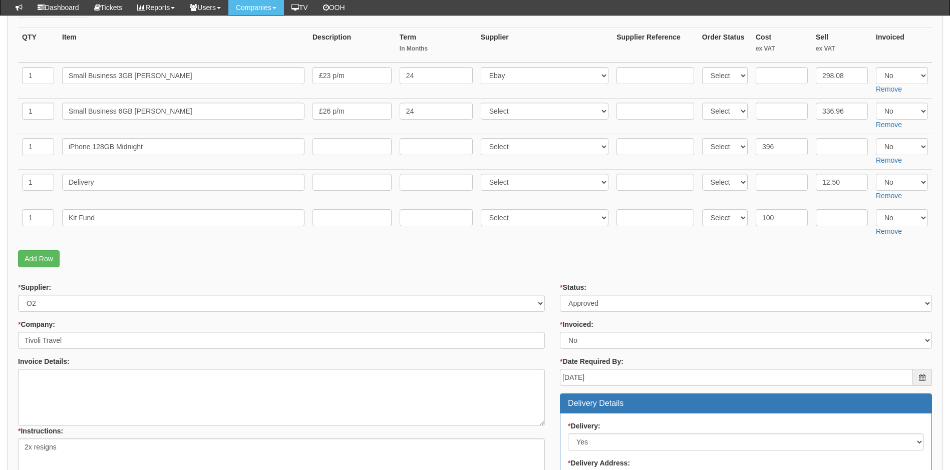
scroll to position [150, 0]
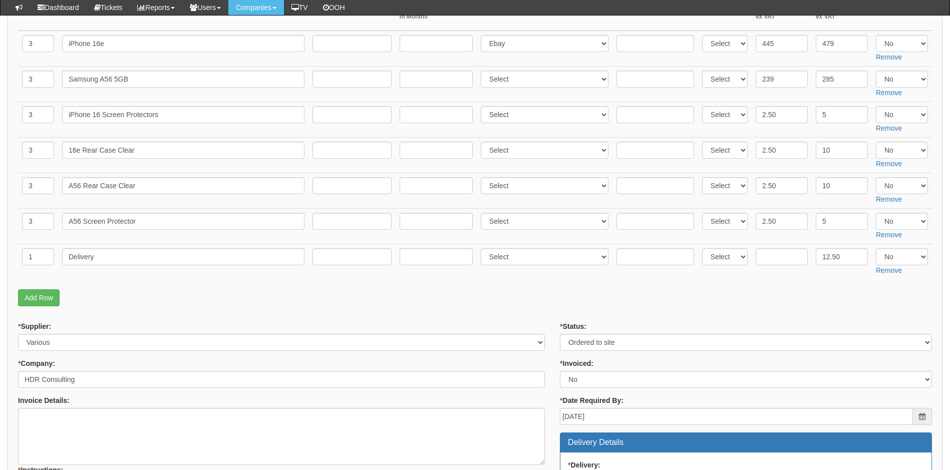
scroll to position [150, 0]
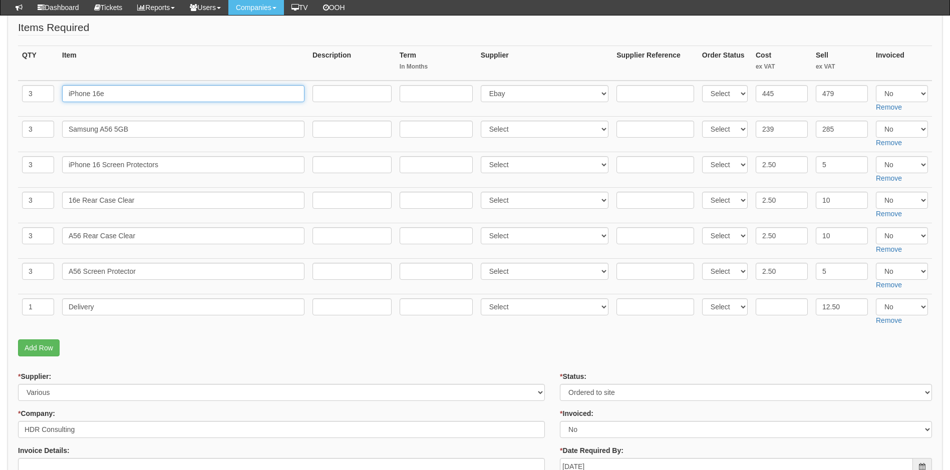
drag, startPoint x: 121, startPoint y: 95, endPoint x: 47, endPoint y: 104, distance: 74.1
click at [47, 104] on tr "3 iPhone 16e Select 123 REG.co.uk 1Password 3 4Gon AA Jones Electric Ltd Abzorb…" at bounding box center [474, 99] width 913 height 36
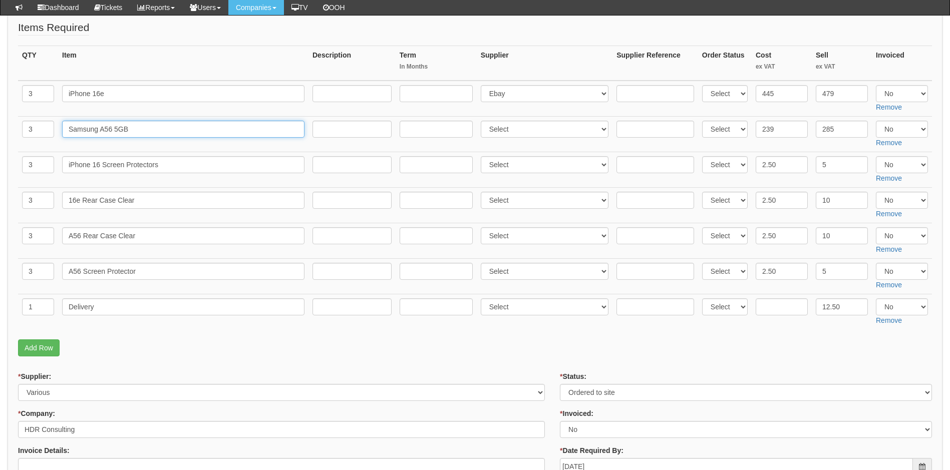
drag, startPoint x: 150, startPoint y: 129, endPoint x: 23, endPoint y: 134, distance: 127.2
click at [23, 134] on tr "3 Samsung A56 5GB Select 123 REG.co.uk 1Password 3 4Gon AA Jones Electric Ltd A…" at bounding box center [474, 135] width 913 height 36
drag, startPoint x: 172, startPoint y: 167, endPoint x: 47, endPoint y: 179, distance: 125.3
click at [47, 179] on tr "3 iPhone 16 Screen Protectors Select 123 REG.co.uk 1Password 3 4Gon AA Jones El…" at bounding box center [474, 170] width 913 height 36
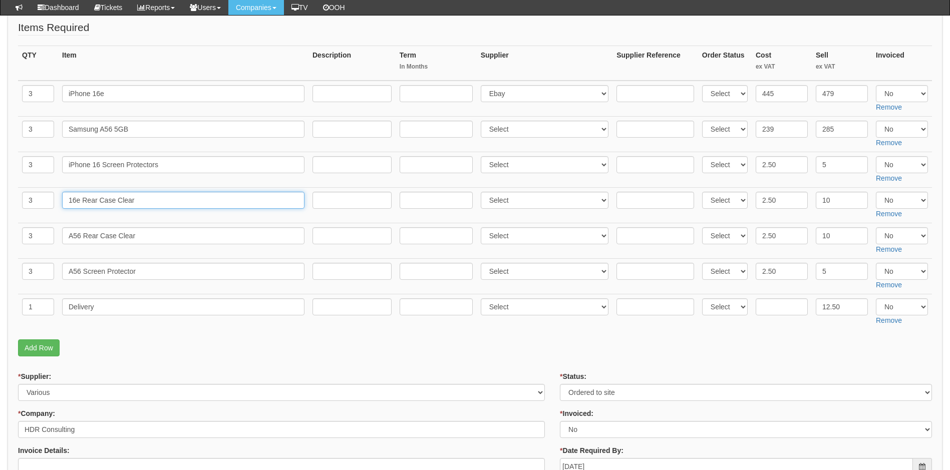
drag, startPoint x: 100, startPoint y: 202, endPoint x: 28, endPoint y: 203, distance: 72.1
click at [28, 203] on tr "3 16e Rear Case Clear Select 123 REG.co.uk 1Password 3 4Gon AA Jones Electric L…" at bounding box center [474, 206] width 913 height 36
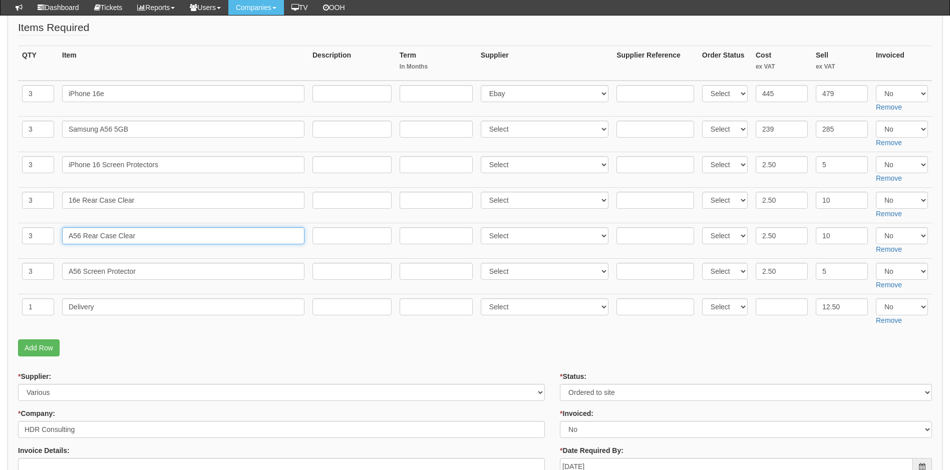
drag, startPoint x: 151, startPoint y: 236, endPoint x: 13, endPoint y: 255, distance: 139.4
click at [13, 255] on div "PO No: MOBSEP25-19564 Attachment Type: Select Signed Quote Auth email if quote …" at bounding box center [475, 444] width 935 height 943
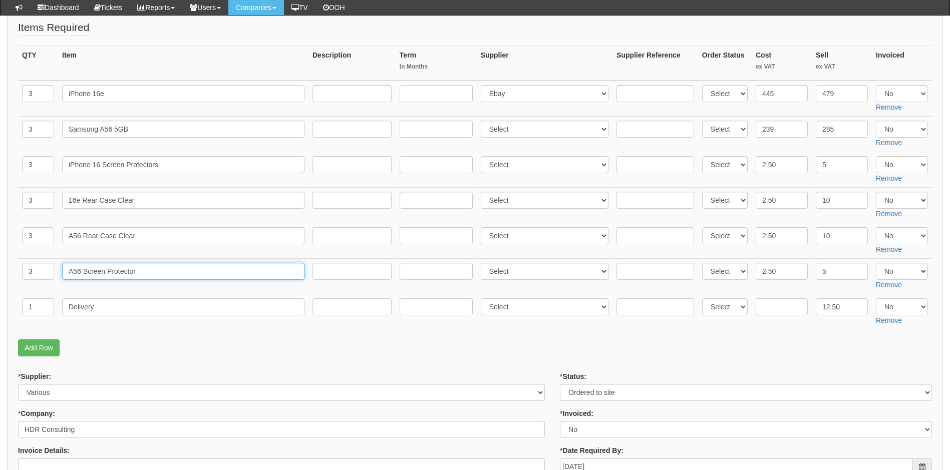
drag, startPoint x: 135, startPoint y: 272, endPoint x: 58, endPoint y: 282, distance: 78.2
click at [58, 282] on tr "3 A56 Screen Protector Select 123 REG.co.uk 1Password 3 4Gon AA Jones Electric …" at bounding box center [474, 277] width 913 height 36
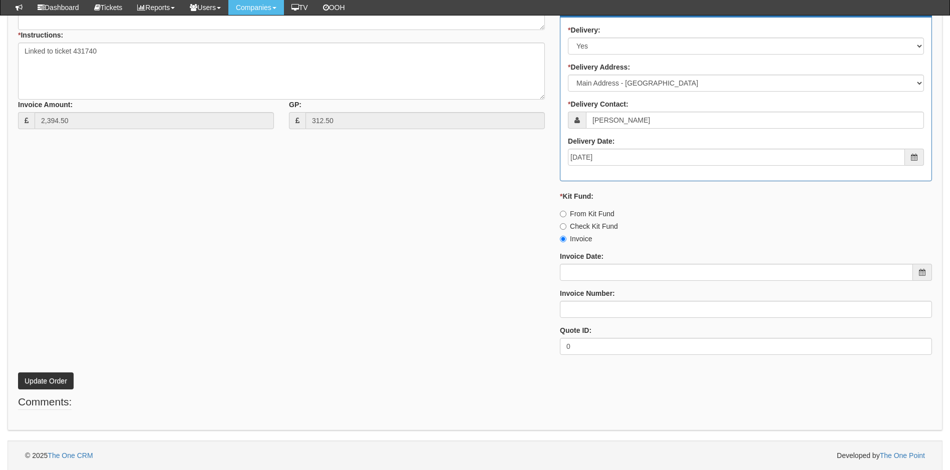
scroll to position [636, 0]
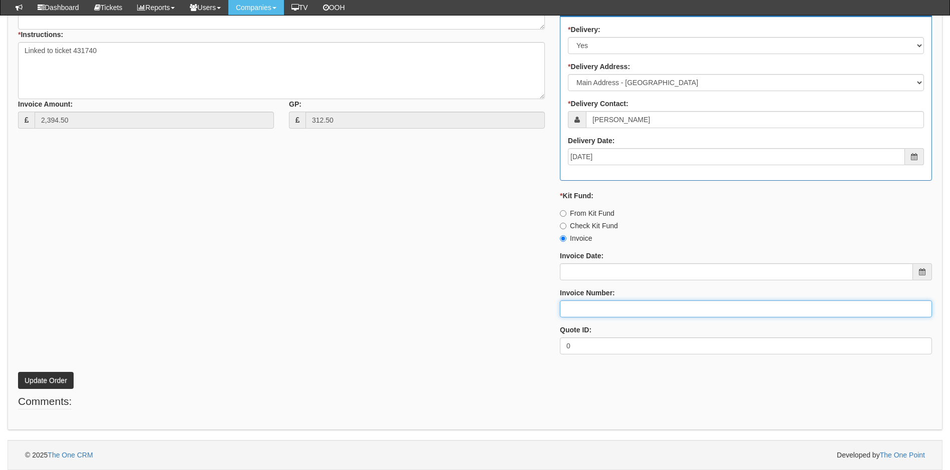
click at [597, 304] on input "Invoice Number:" at bounding box center [746, 308] width 372 height 17
type input "206456"
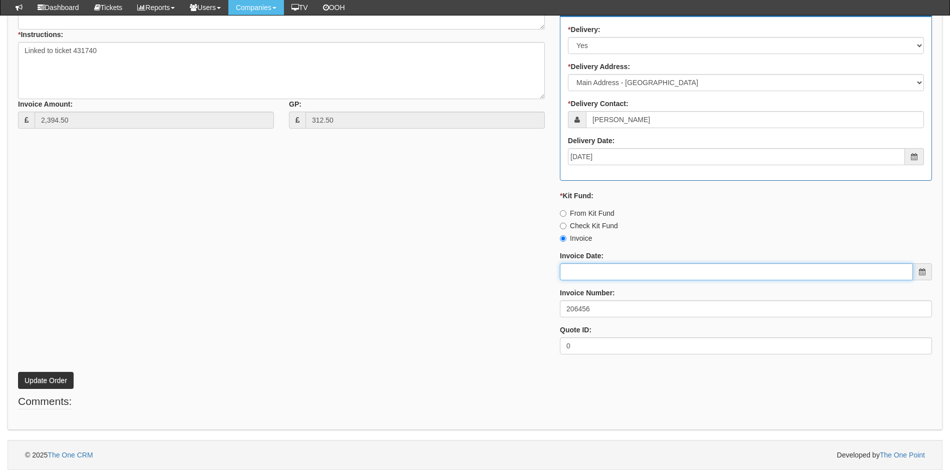
click at [629, 278] on input "Invoice Date:" at bounding box center [736, 271] width 353 height 17
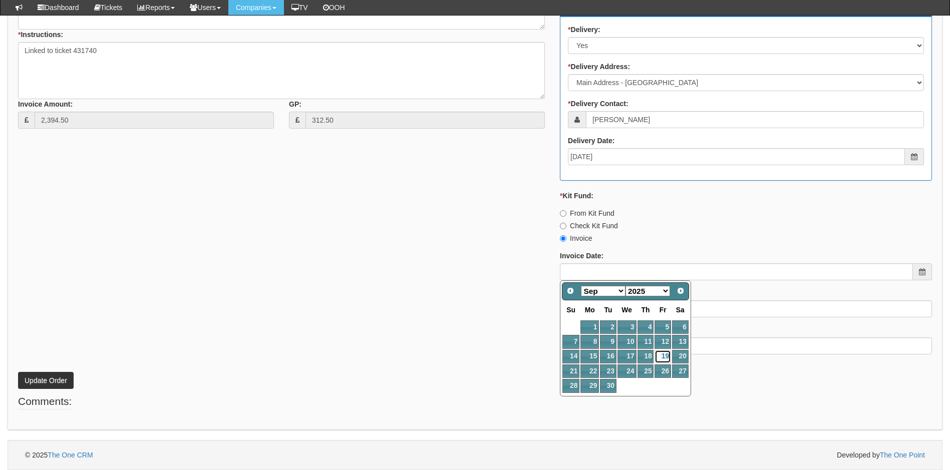
click at [661, 356] on link "19" at bounding box center [662, 357] width 16 height 14
type input "[DATE]"
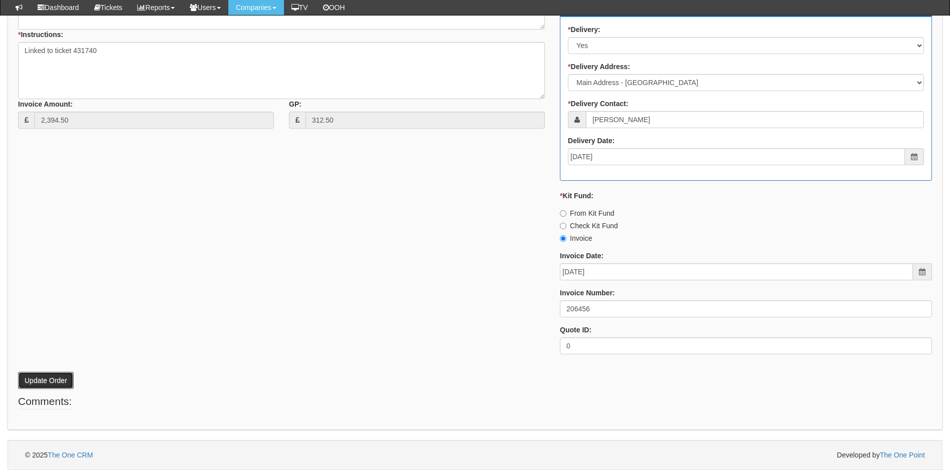
click at [52, 378] on button "Update Order" at bounding box center [46, 380] width 56 height 17
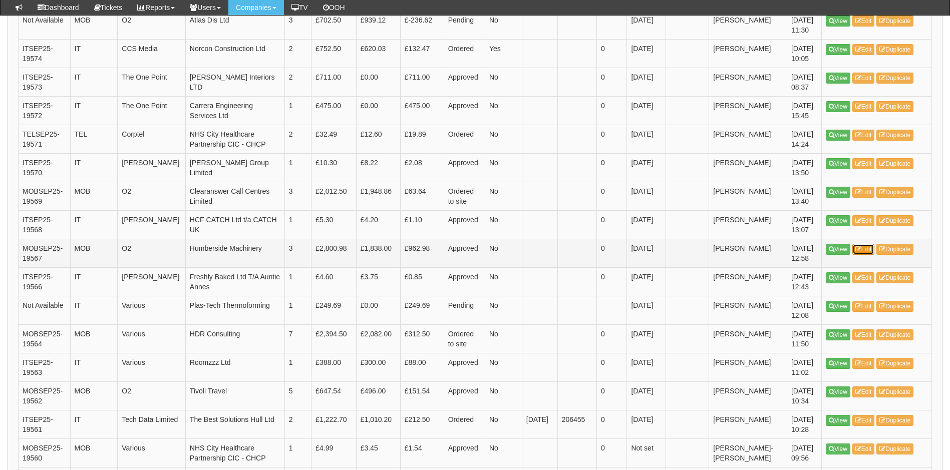
scroll to position [489, 0]
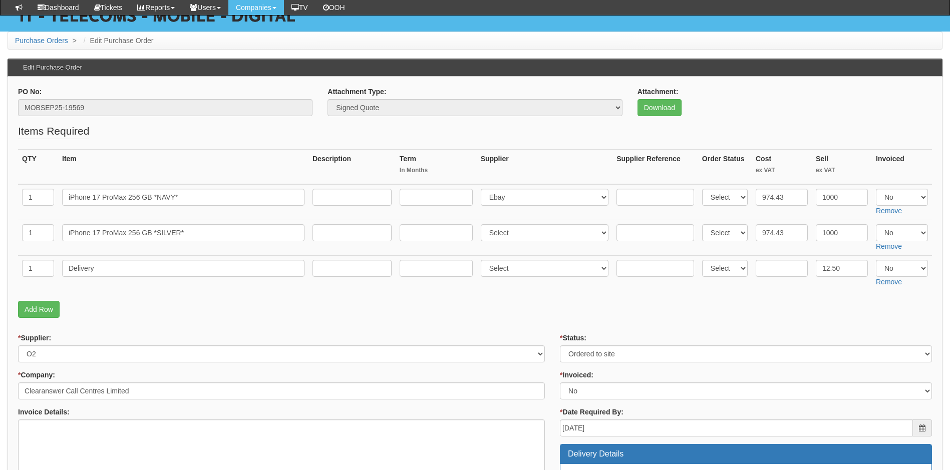
scroll to position [100, 0]
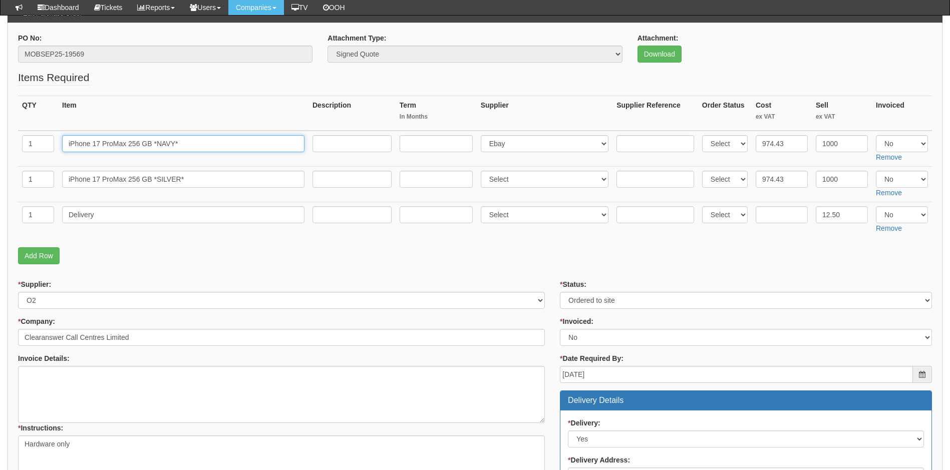
drag, startPoint x: 181, startPoint y: 149, endPoint x: 40, endPoint y: 148, distance: 141.2
click at [40, 148] on tr "1 iPhone 17 ProMax 256 GB *NAVY* Select 123 REG.co.uk 1Password 3 4Gon AA Jones…" at bounding box center [474, 149] width 913 height 36
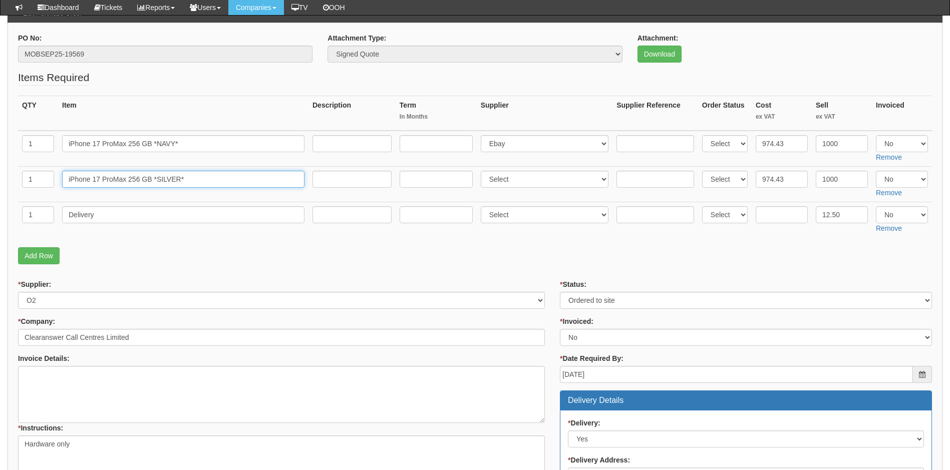
drag, startPoint x: 199, startPoint y: 179, endPoint x: 56, endPoint y: 181, distance: 143.7
click at [56, 181] on tr "1 iPhone 17 ProMax 256 GB *SILVER* Select 123 REG.co.uk 1Password 3 4Gon AA Jon…" at bounding box center [474, 185] width 913 height 36
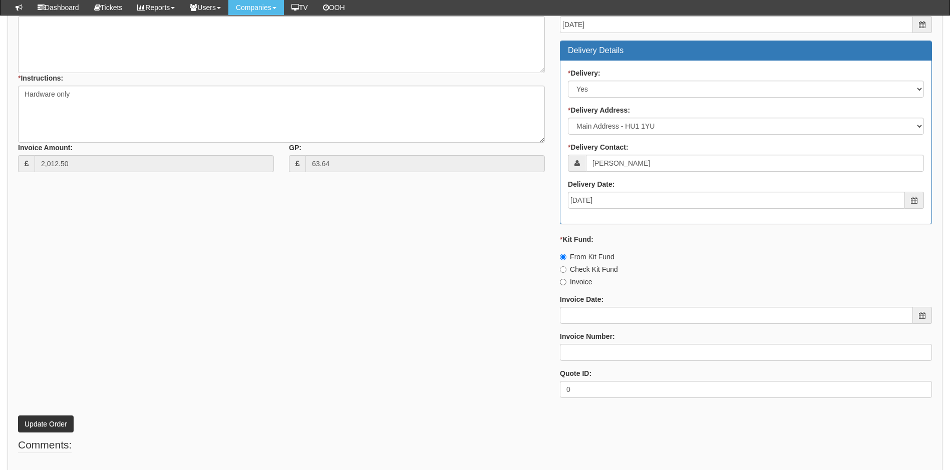
scroll to position [450, 0]
click at [576, 349] on input "Invoice Number:" at bounding box center [746, 351] width 372 height 17
type input "206457"
click at [603, 304] on div "Invoice Date:" at bounding box center [746, 309] width 372 height 30
click at [606, 317] on input "Invoice Date:" at bounding box center [736, 314] width 353 height 17
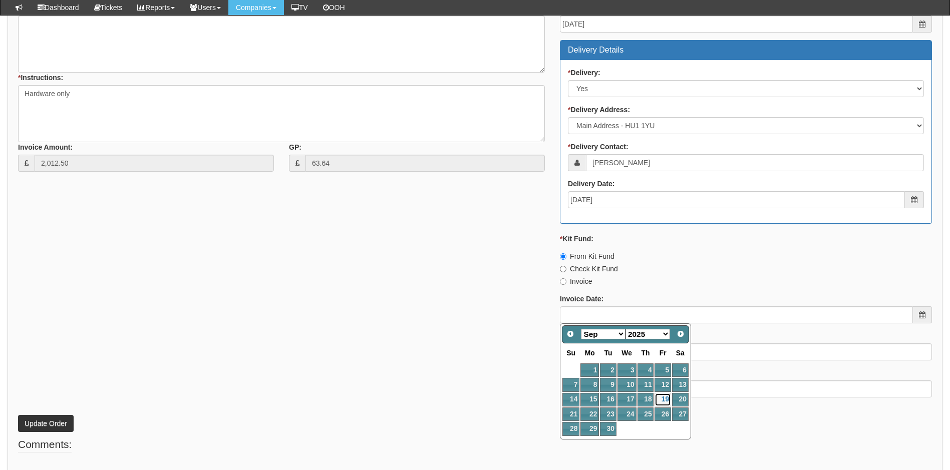
click at [661, 395] on link "19" at bounding box center [662, 400] width 16 height 14
type input "[DATE]"
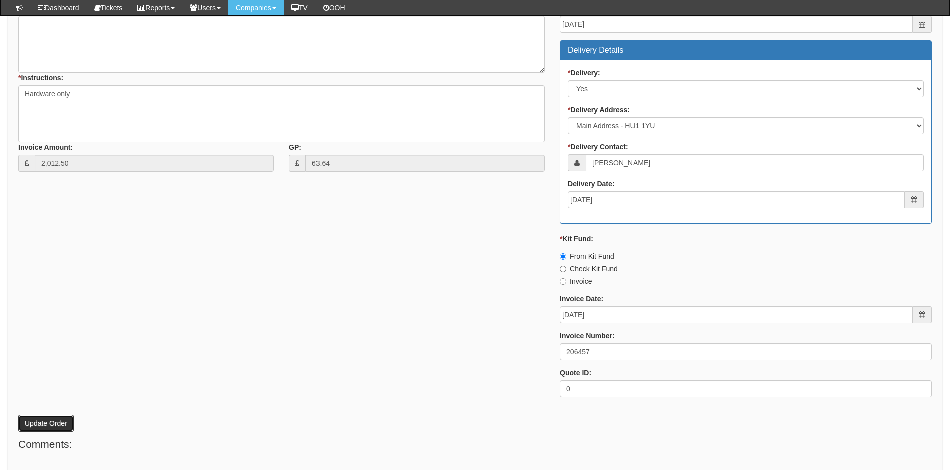
click at [36, 421] on button "Update Order" at bounding box center [46, 423] width 56 height 17
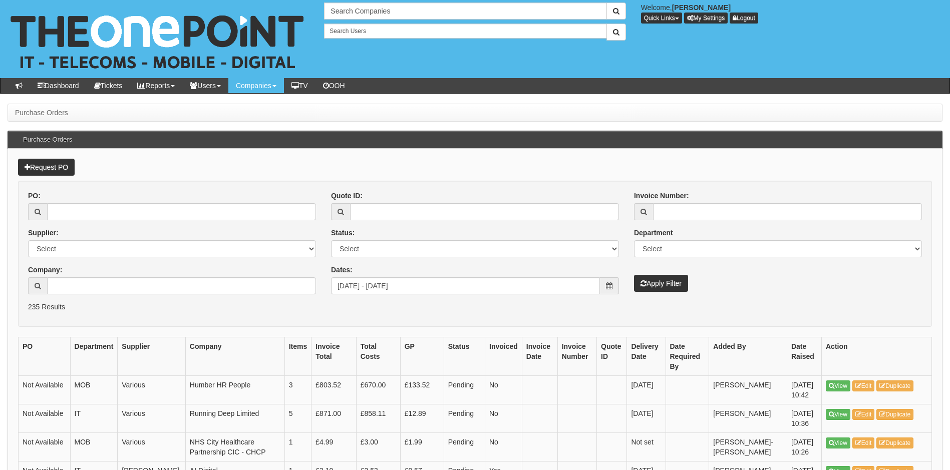
scroll to position [515, 0]
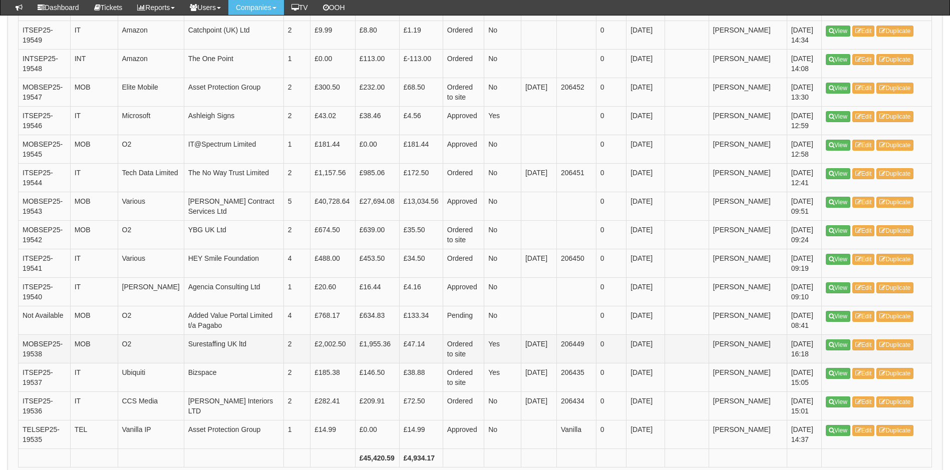
scroll to position [1341, 0]
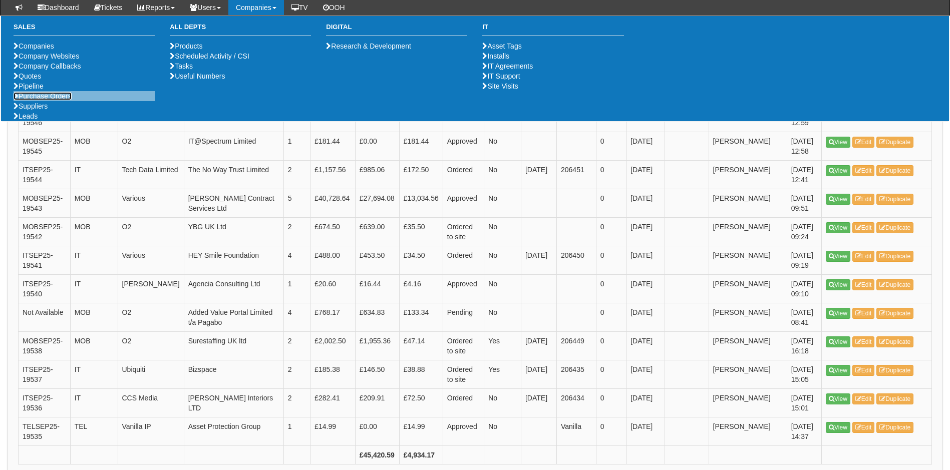
click at [45, 100] on link "Purchase Orders" at bounding box center [43, 96] width 58 height 8
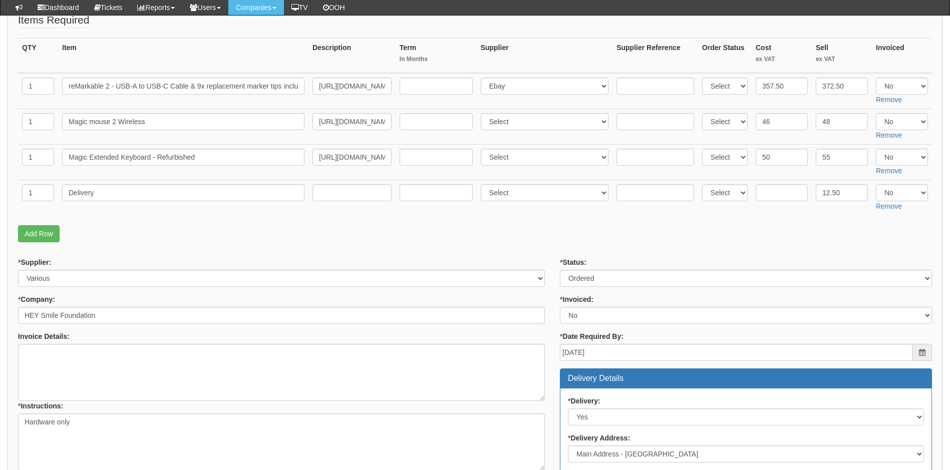
scroll to position [100, 0]
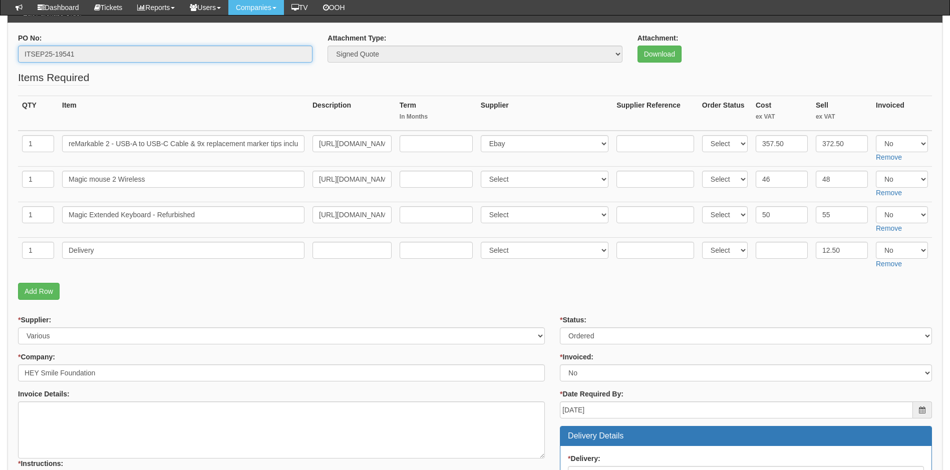
drag, startPoint x: 104, startPoint y: 56, endPoint x: 16, endPoint y: 52, distance: 88.2
click at [16, 52] on div "PO No: ITSEP25-19541" at bounding box center [165, 51] width 309 height 37
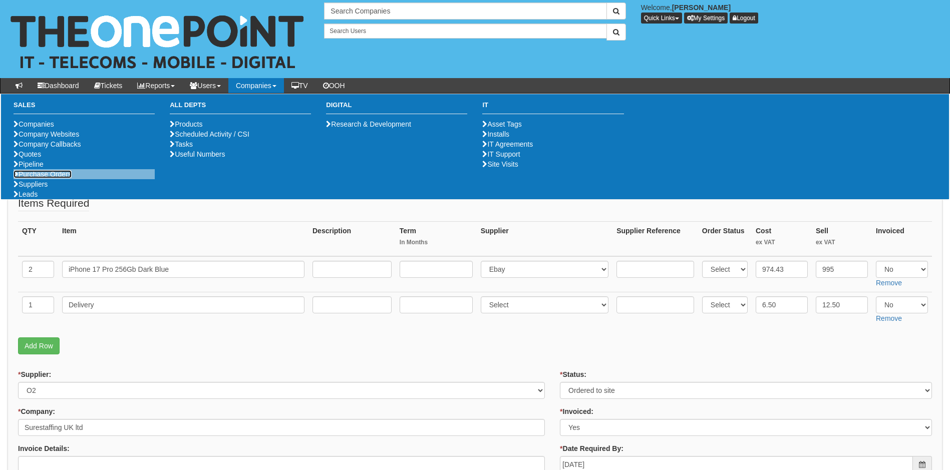
click at [48, 178] on link "Purchase Orders" at bounding box center [43, 174] width 58 height 8
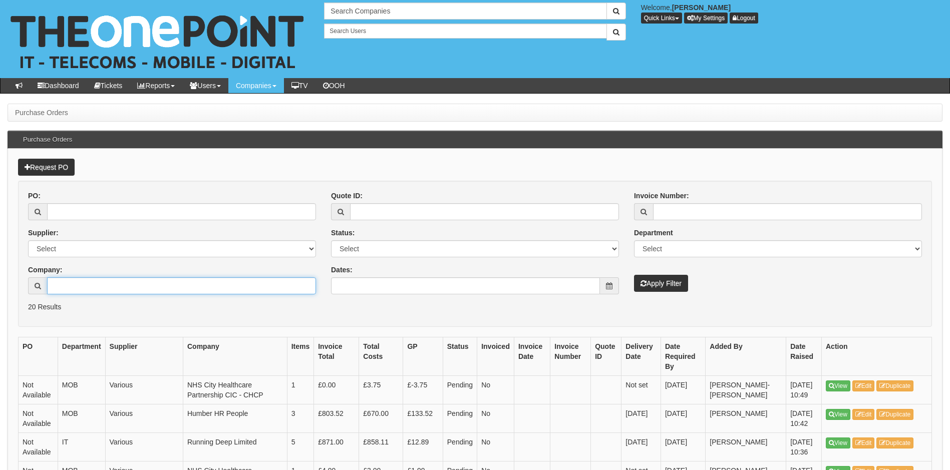
click at [73, 287] on input "Company:" at bounding box center [181, 285] width 269 height 17
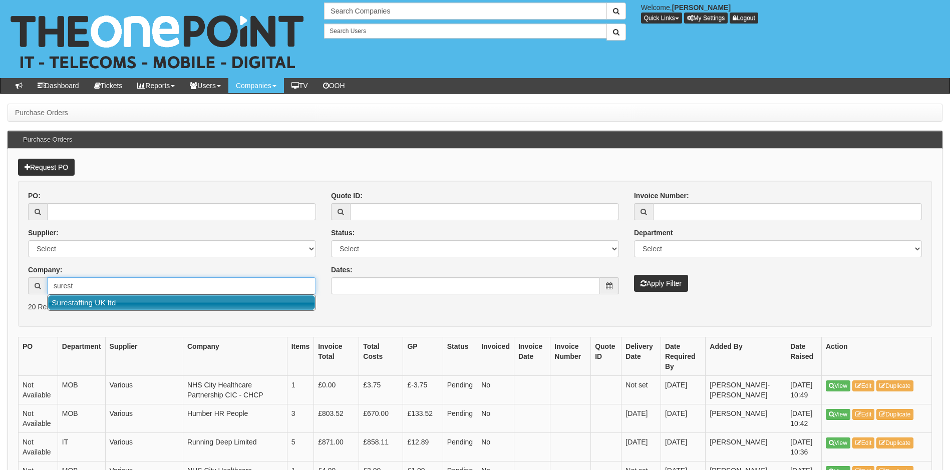
click at [92, 304] on link "Surestaffing UK ltd" at bounding box center [181, 302] width 267 height 15
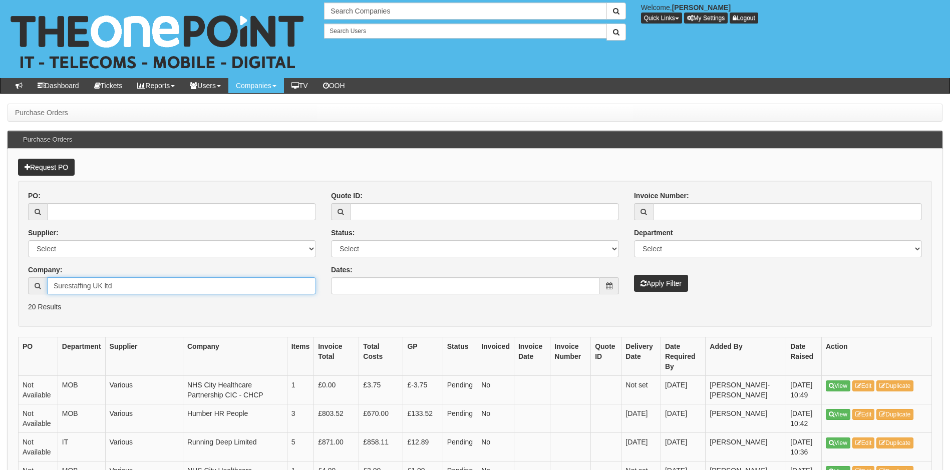
type input "Surestaffing UK ltd"
click at [667, 286] on button "Apply Filter" at bounding box center [661, 283] width 54 height 17
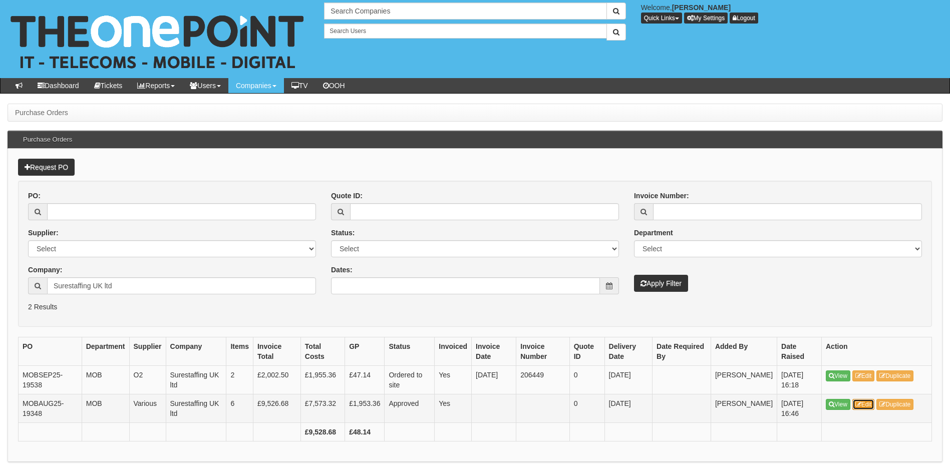
click at [871, 405] on link "Edit" at bounding box center [863, 404] width 23 height 11
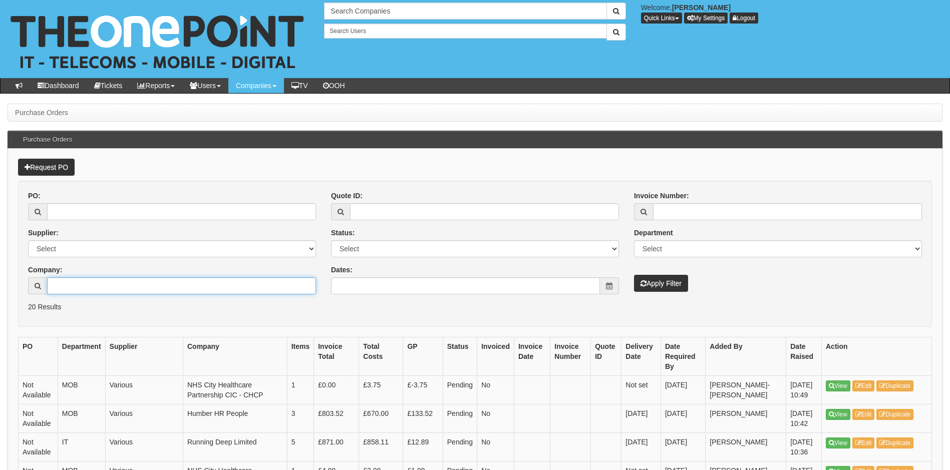
click at [91, 283] on input "Company:" at bounding box center [181, 285] width 269 height 17
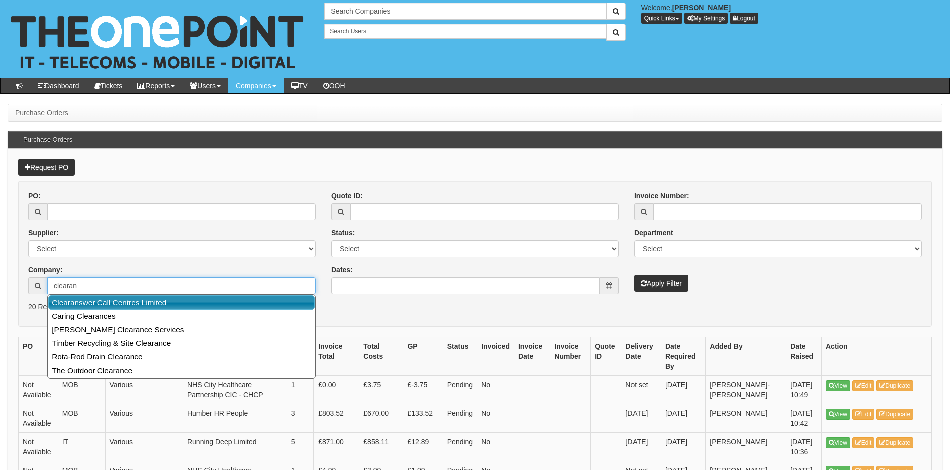
click at [104, 302] on link "Clearanswer Call Centres Limited" at bounding box center [181, 302] width 267 height 15
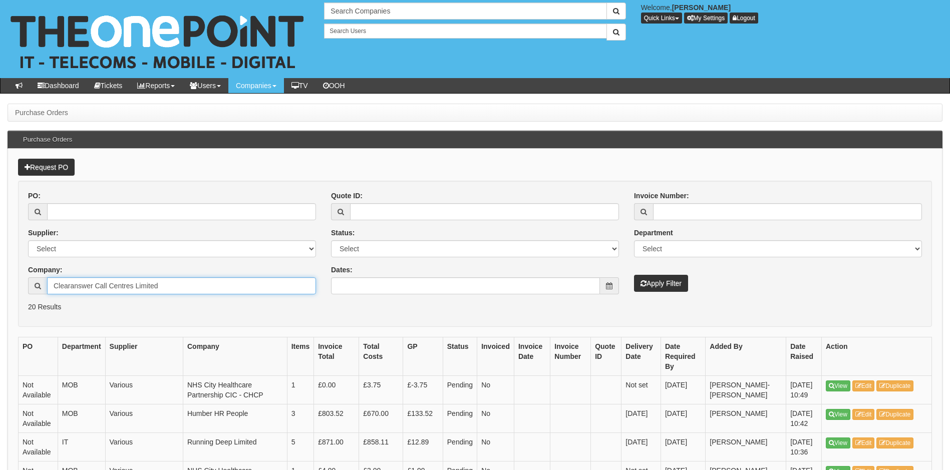
type input "Clearanswer Call Centres Limited"
click at [655, 277] on button "Apply Filter" at bounding box center [661, 283] width 54 height 17
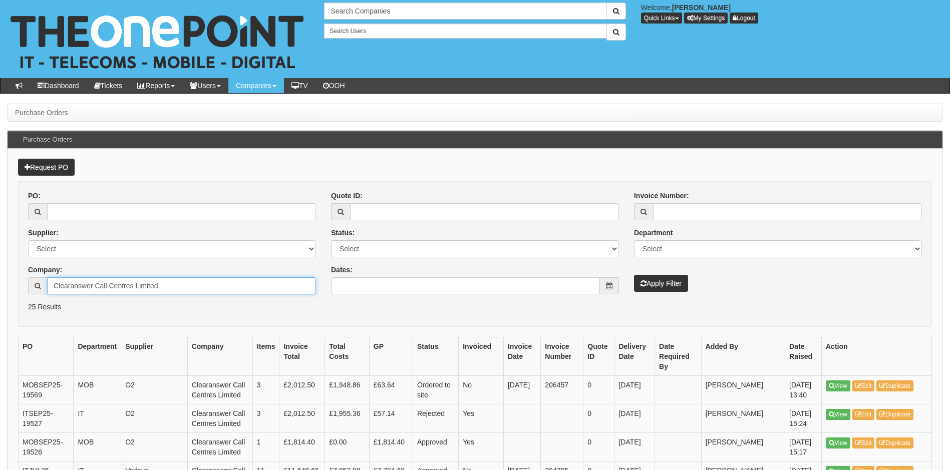
drag, startPoint x: 174, startPoint y: 281, endPoint x: -17, endPoint y: 301, distance: 191.8
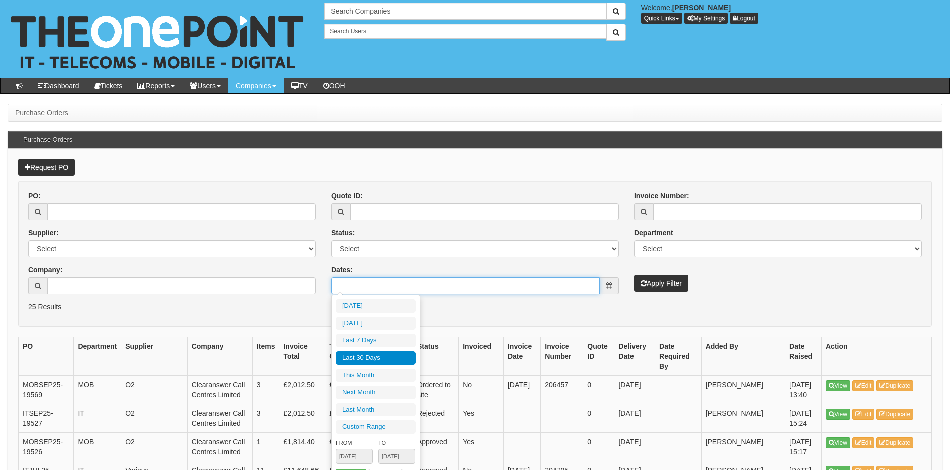
click at [478, 288] on input "Dates:" at bounding box center [465, 285] width 269 height 17
type input "2025-09-01"
type input "2025-09-30"
type input "2025-10-01"
type input "2025-10-31"
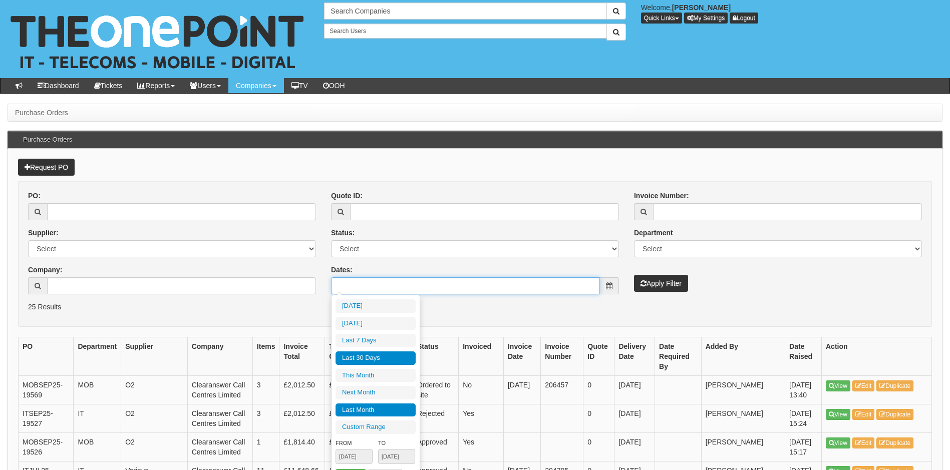
type input "[DATE]"
type input "2025-08-01"
type input "2025-08-31"
type input "[DATE]"
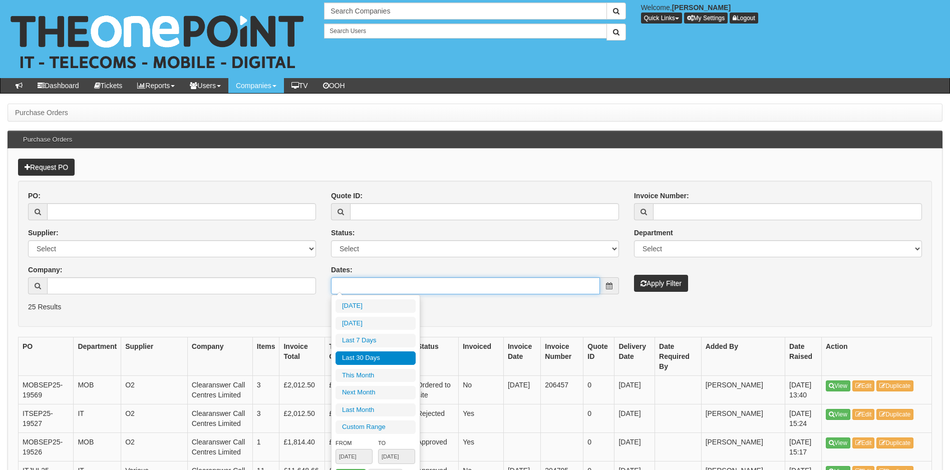
type input "[DATE]"
type input "2025-10-01"
type input "2025-10-31"
type input "[DATE]"
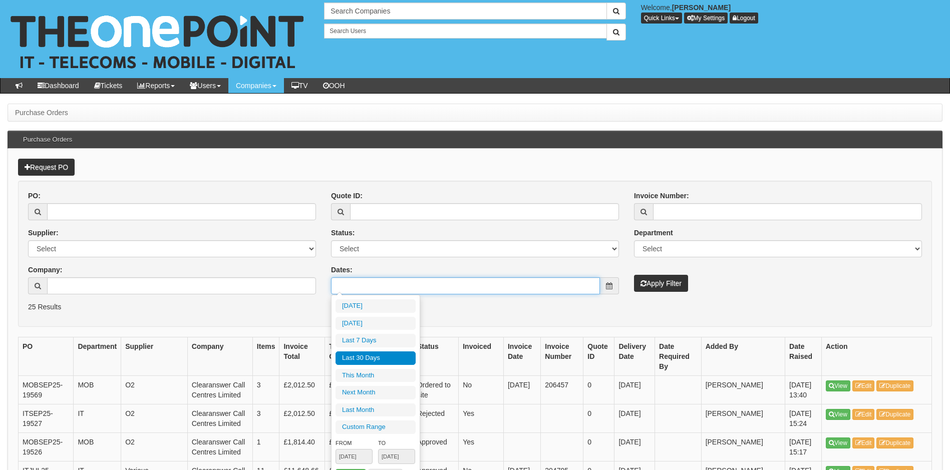
type input "2025-09-01"
type input "2025-09-30"
type input "2025-08-21"
type input "[DATE]"
click at [379, 356] on li "Last 30 Days" at bounding box center [375, 358] width 80 height 14
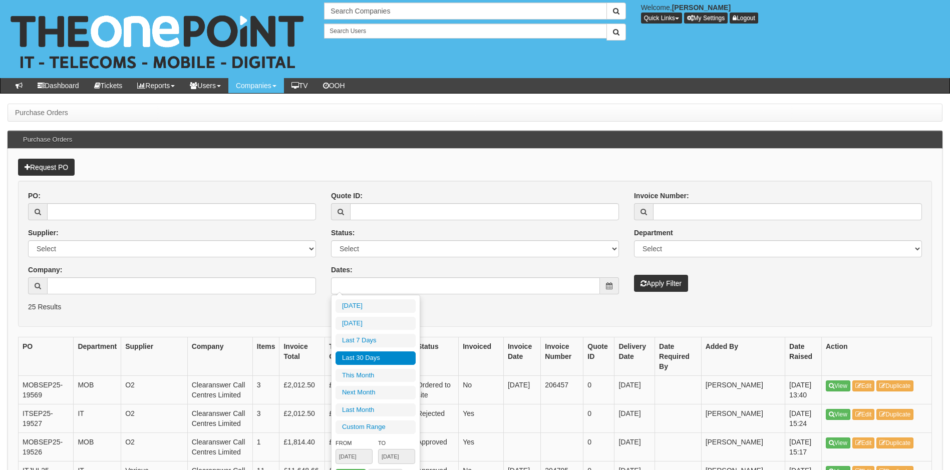
type input "2025-08-21 - 2025-09-19"
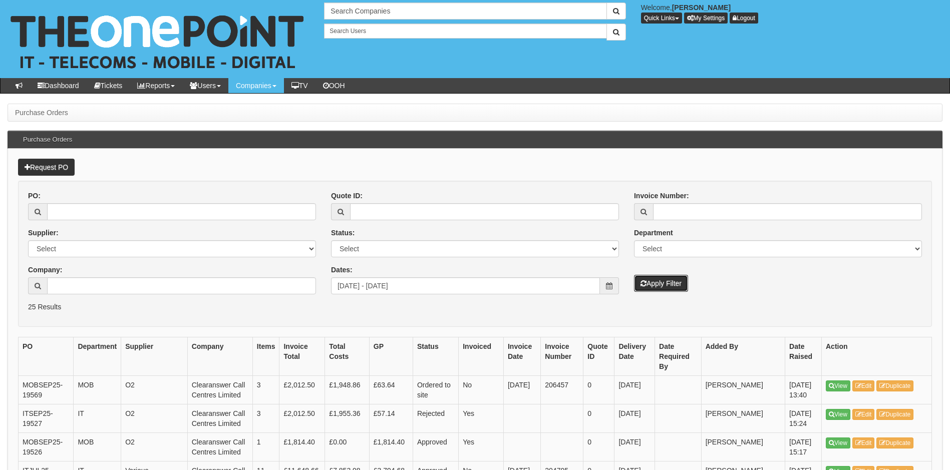
click at [664, 284] on button "Apply Filter" at bounding box center [661, 283] width 54 height 17
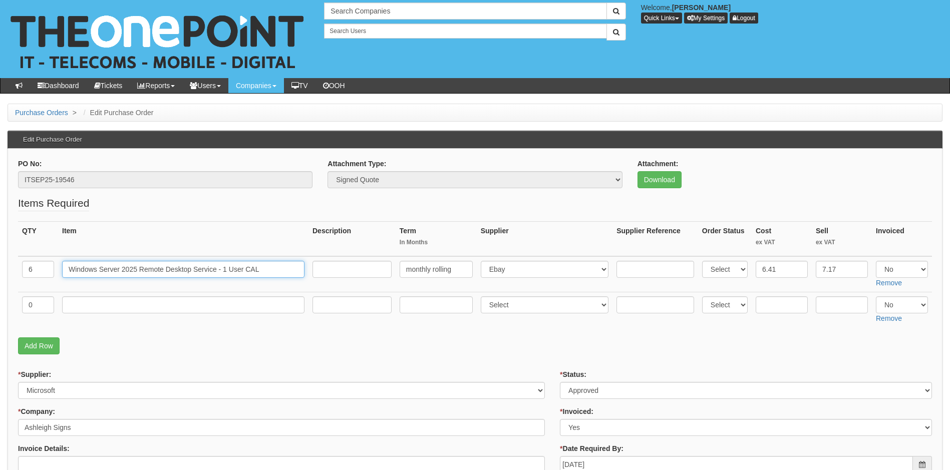
drag, startPoint x: 277, startPoint y: 271, endPoint x: 29, endPoint y: 300, distance: 249.9
click at [29, 300] on tbody "6 Windows Server 2025 Remote Desktop Service - 1 User CAL monthly rolling Selec…" at bounding box center [474, 291] width 913 height 71
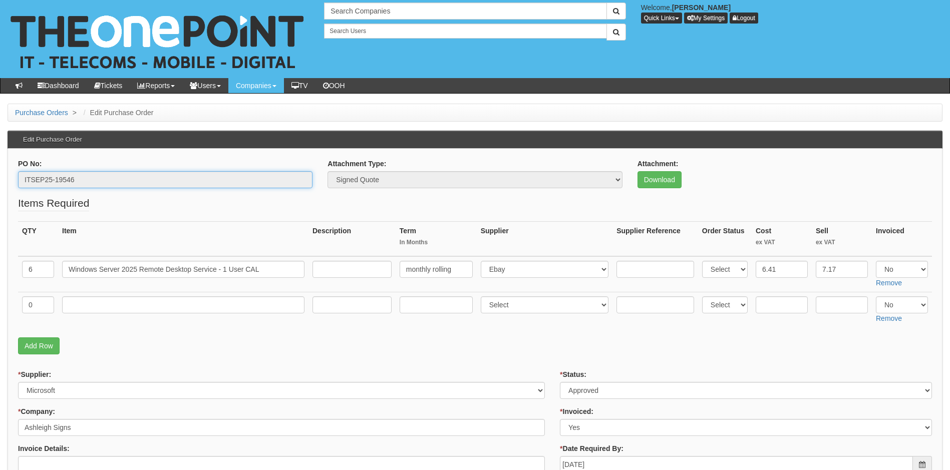
drag, startPoint x: 90, startPoint y: 178, endPoint x: -21, endPoint y: 188, distance: 110.6
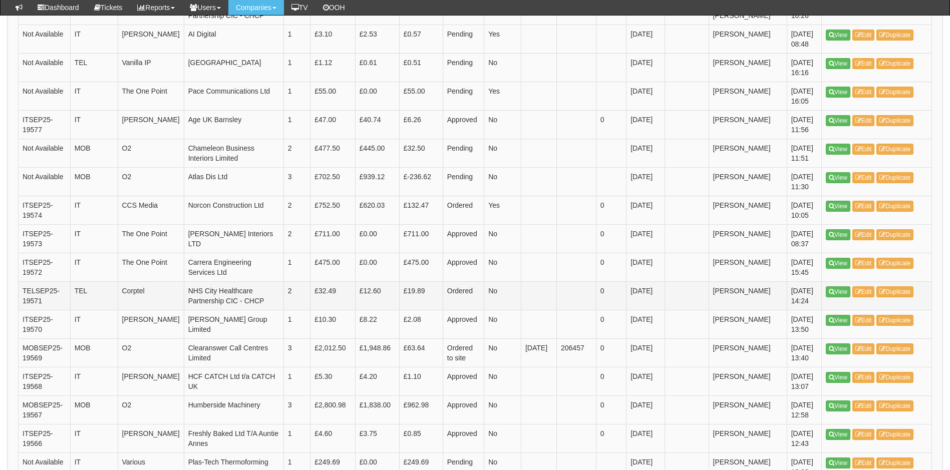
scroll to position [450, 0]
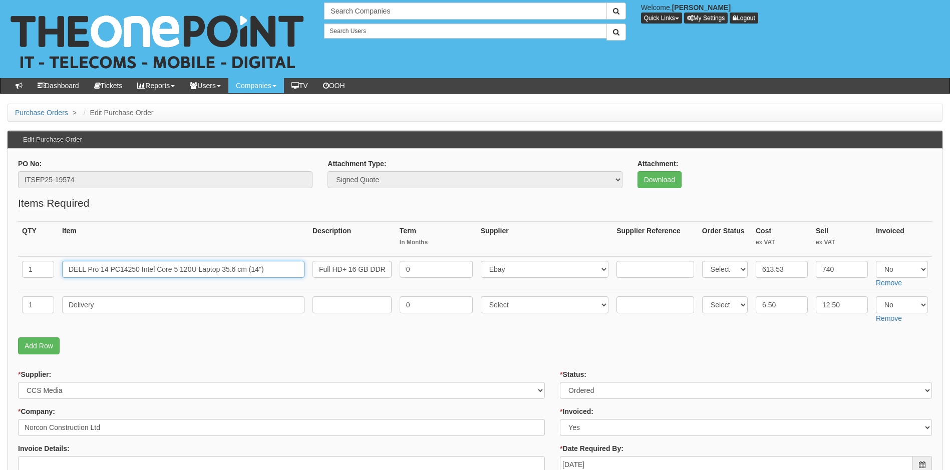
drag, startPoint x: 286, startPoint y: 269, endPoint x: 53, endPoint y: 270, distance: 233.3
click at [53, 270] on tr "1 DELL Pro 14 PC14250 Intel Core 5 120U Laptop 35.6 cm (14") Full HD+ 16 GB DDR…" at bounding box center [474, 274] width 913 height 36
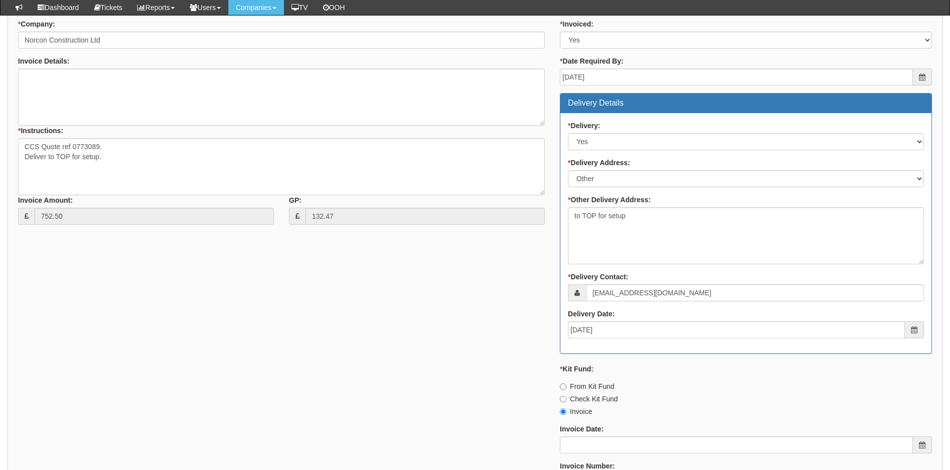
scroll to position [450, 0]
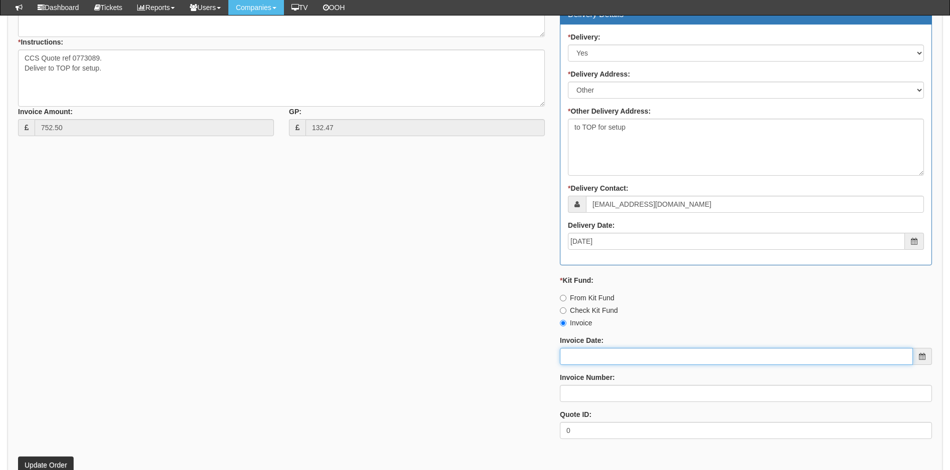
click at [637, 355] on input "Invoice Date:" at bounding box center [736, 356] width 353 height 17
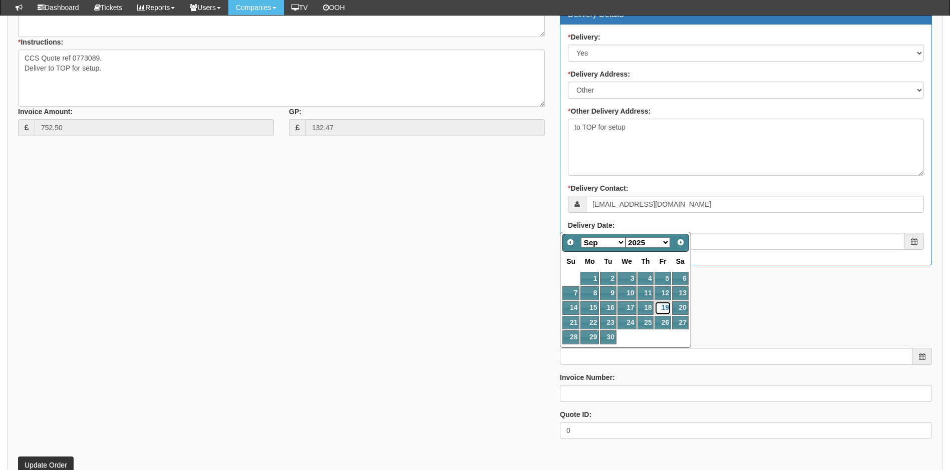
click at [662, 305] on link "19" at bounding box center [662, 308] width 16 height 14
type input "[DATE]"
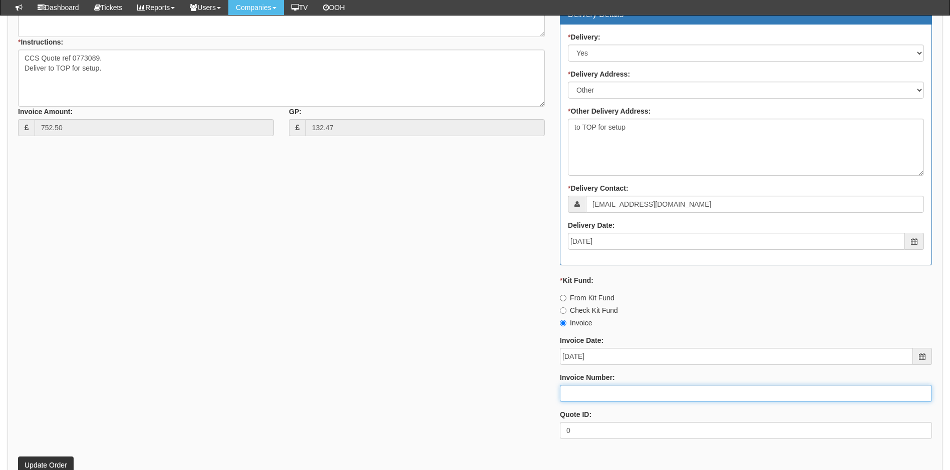
click at [601, 393] on input "Invoice Number:" at bounding box center [746, 393] width 372 height 17
type input "206459"
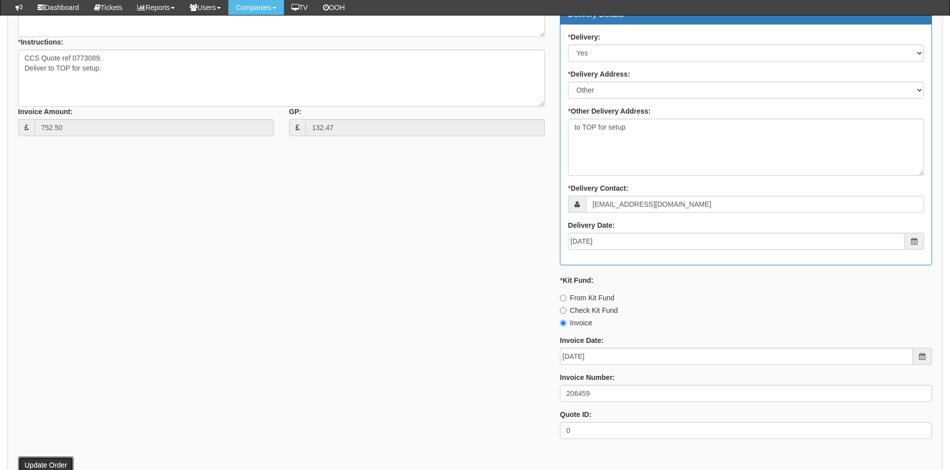
click at [58, 458] on button "Update Order" at bounding box center [46, 464] width 56 height 17
